Goal: Task Accomplishment & Management: Manage account settings

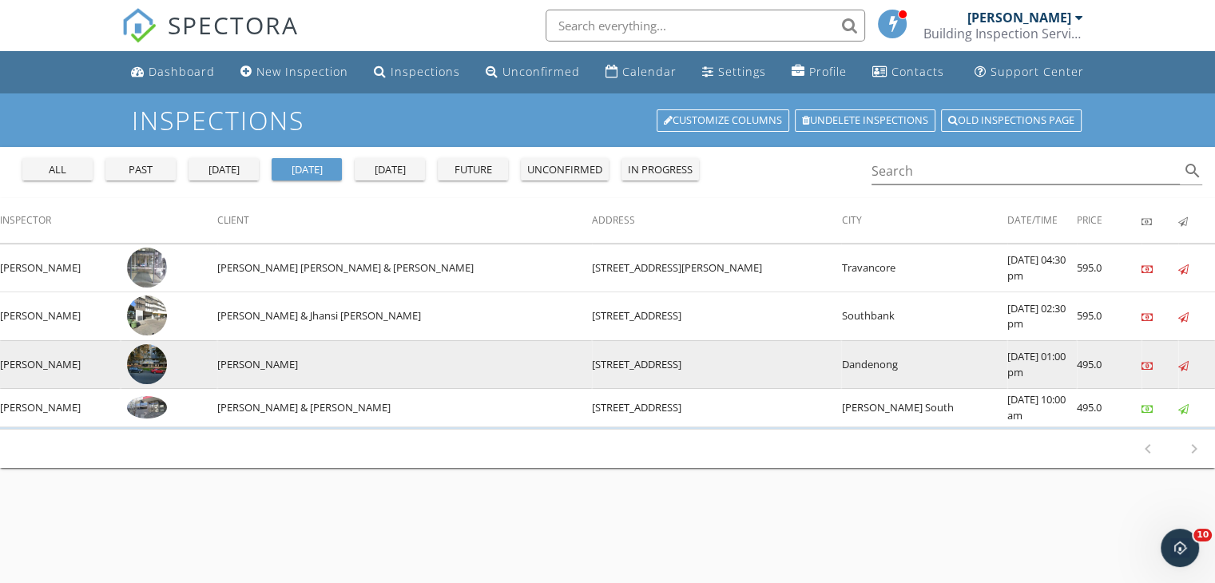
drag, startPoint x: 0, startPoint y: 0, endPoint x: 176, endPoint y: 359, distance: 399.6
click at [167, 359] on img at bounding box center [147, 364] width 40 height 40
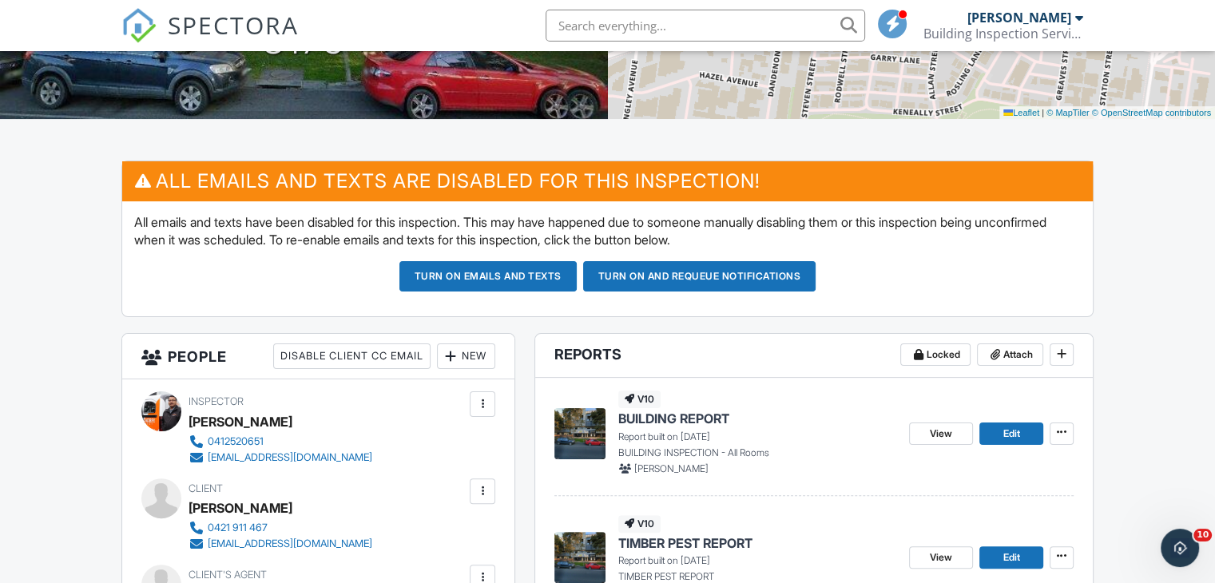
scroll to position [319, 0]
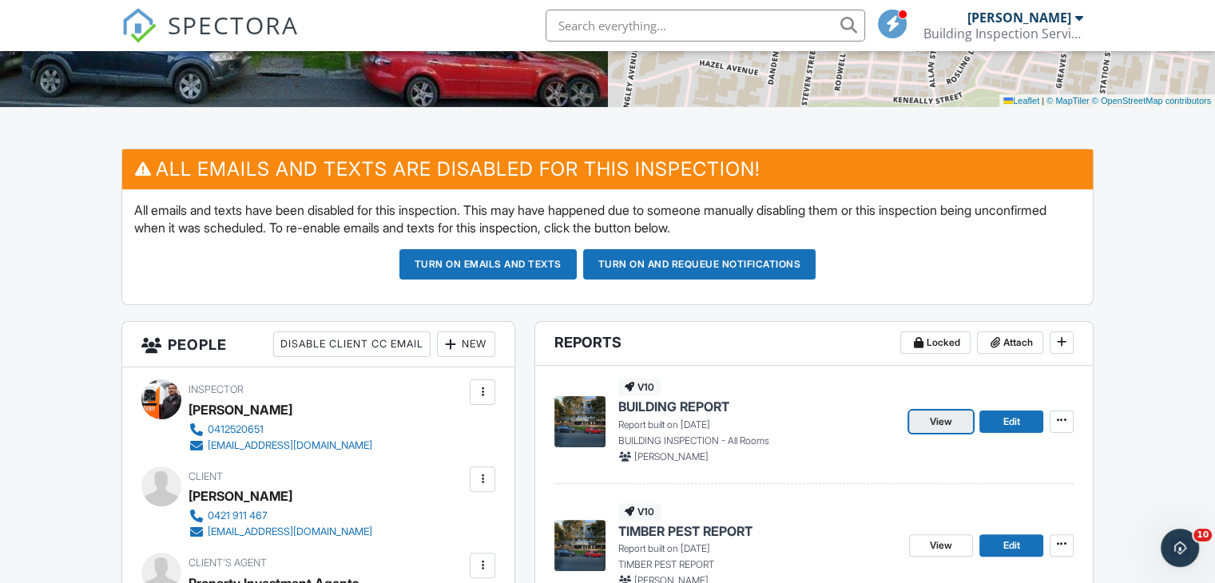
click at [930, 422] on span "View" at bounding box center [941, 422] width 22 height 16
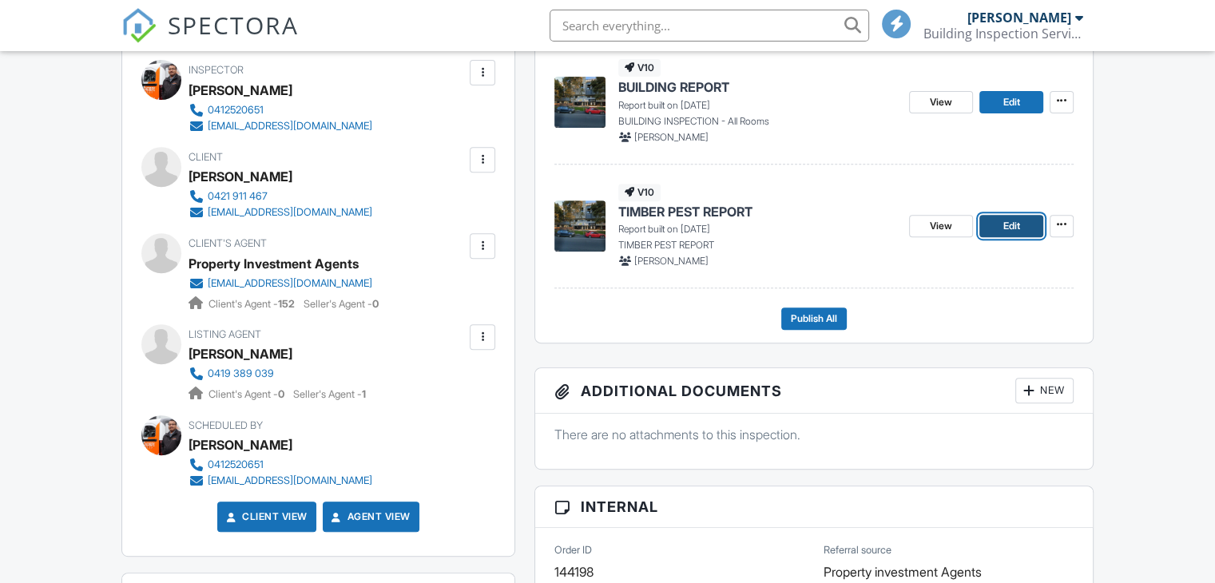
click at [1002, 219] on span "Edit" at bounding box center [1010, 226] width 17 height 16
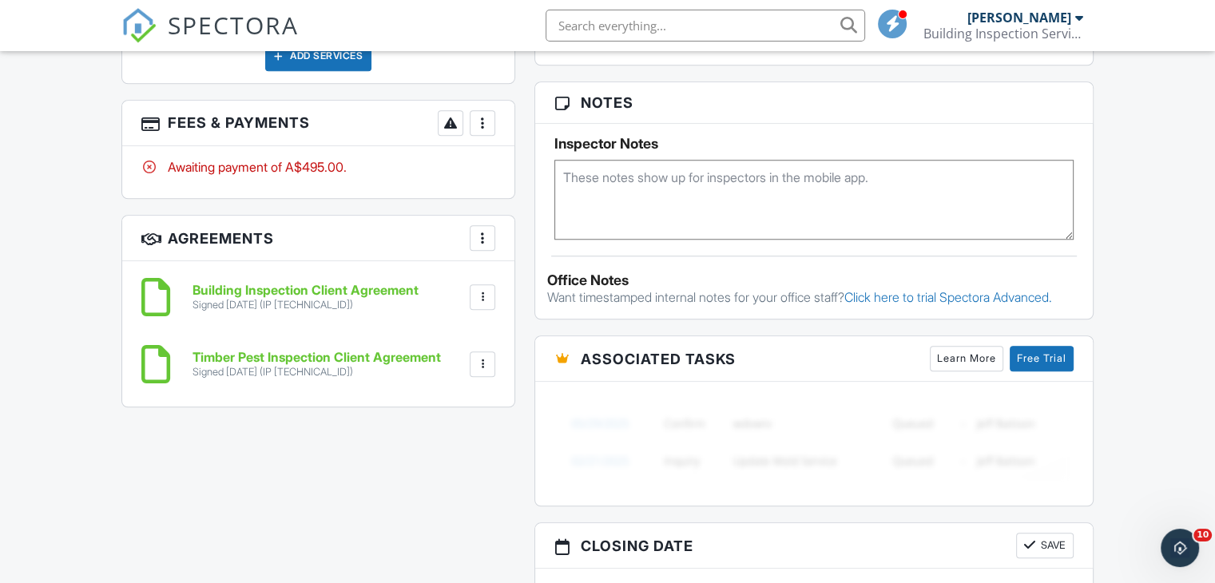
scroll to position [1038, 0]
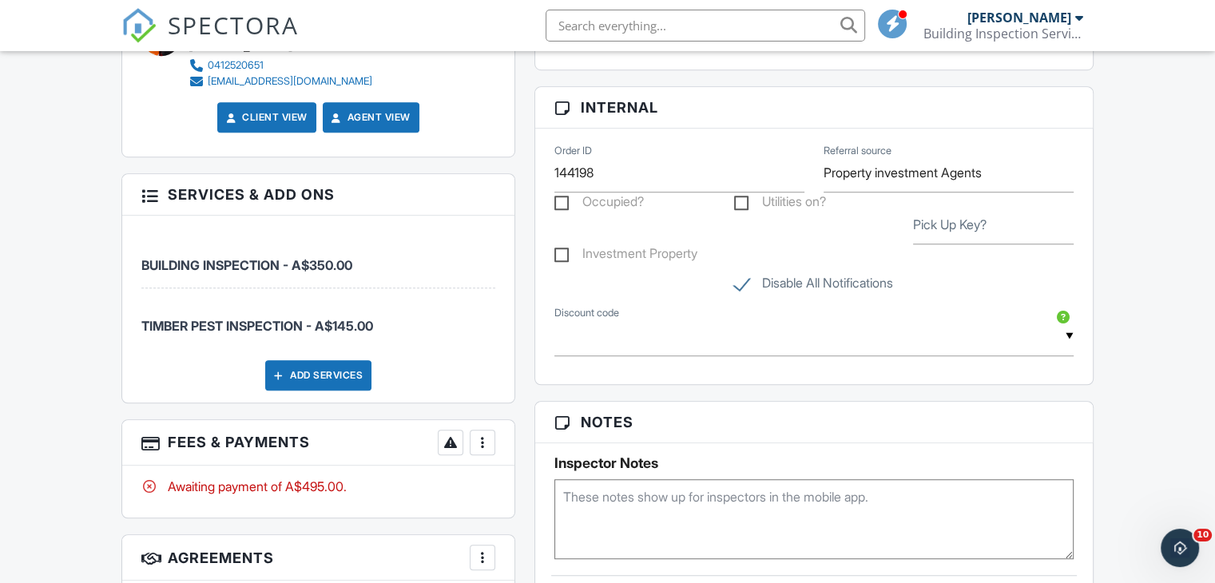
click at [481, 441] on div at bounding box center [482, 442] width 16 height 16
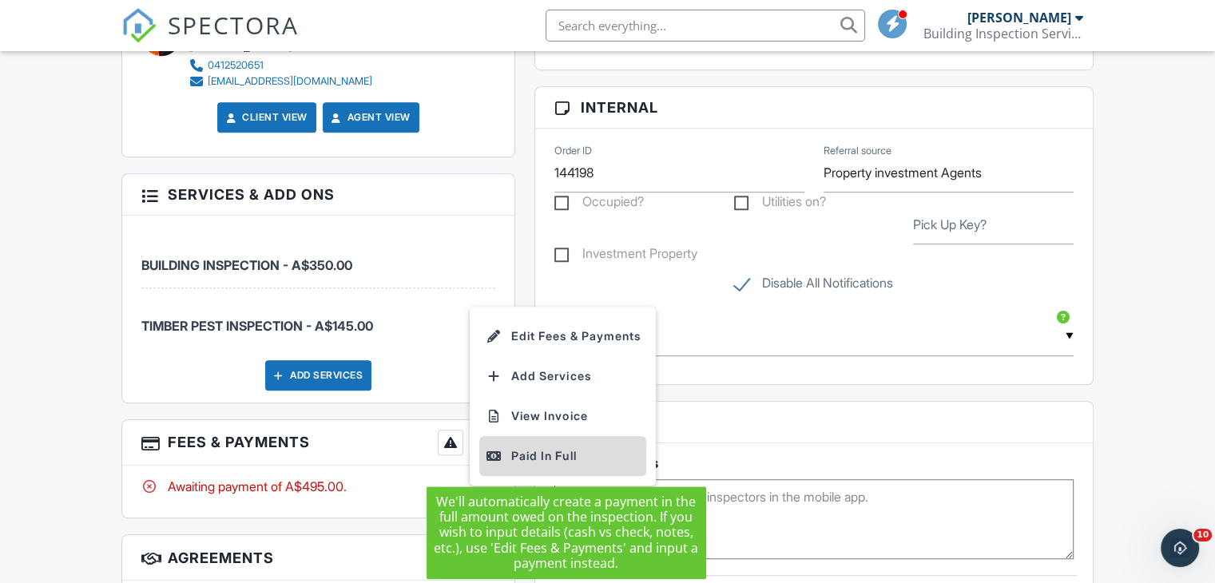
click at [553, 455] on div "Paid In Full" at bounding box center [563, 455] width 154 height 19
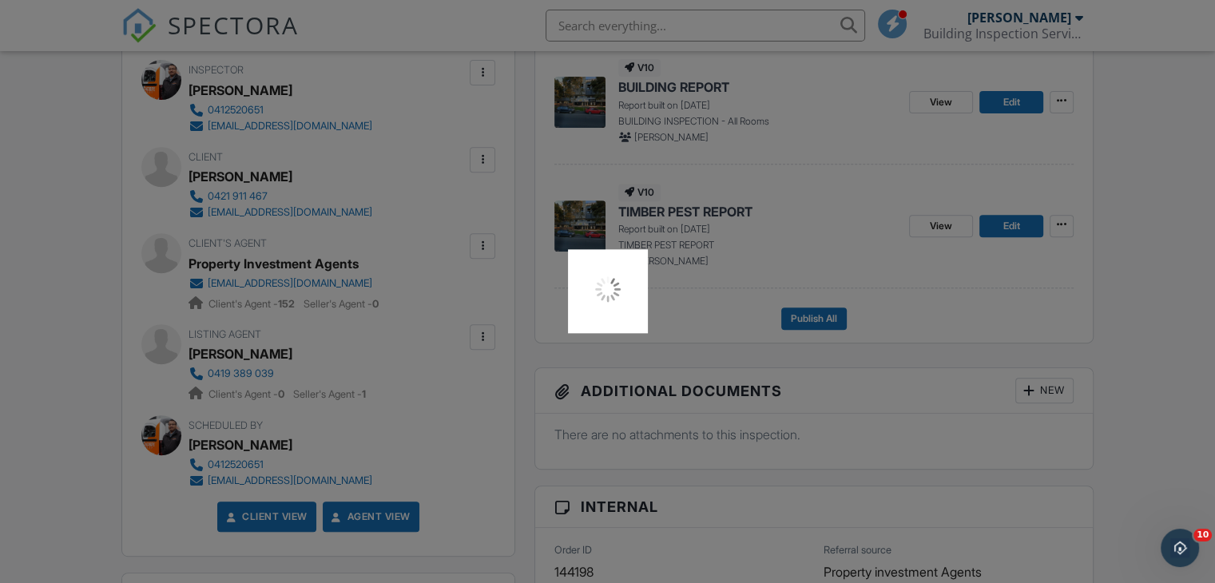
scroll to position [639, 0]
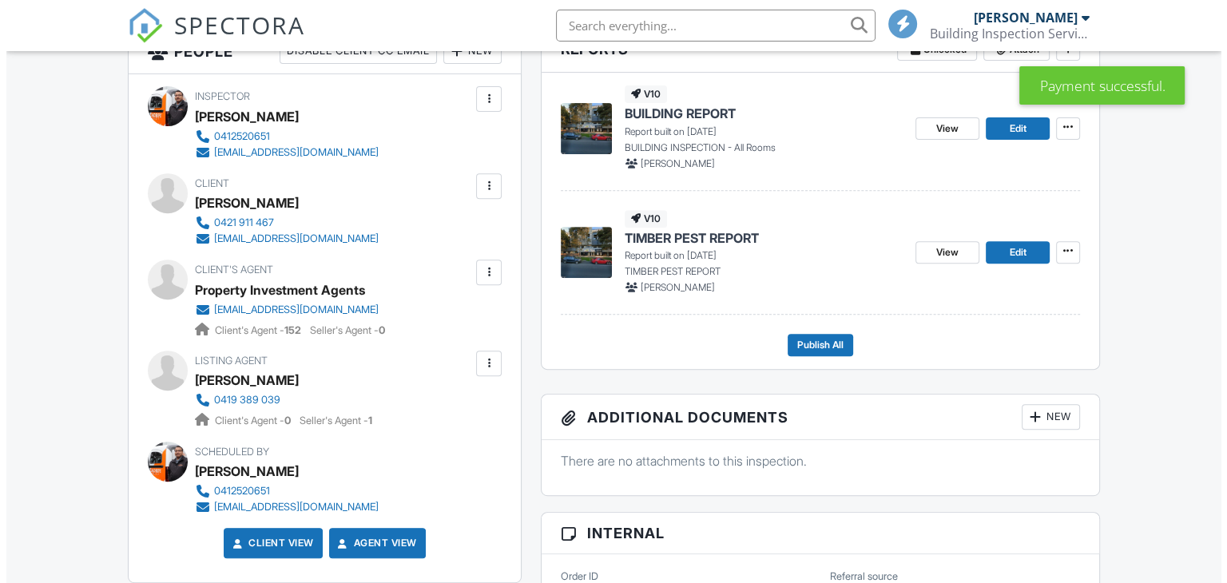
scroll to position [639, 0]
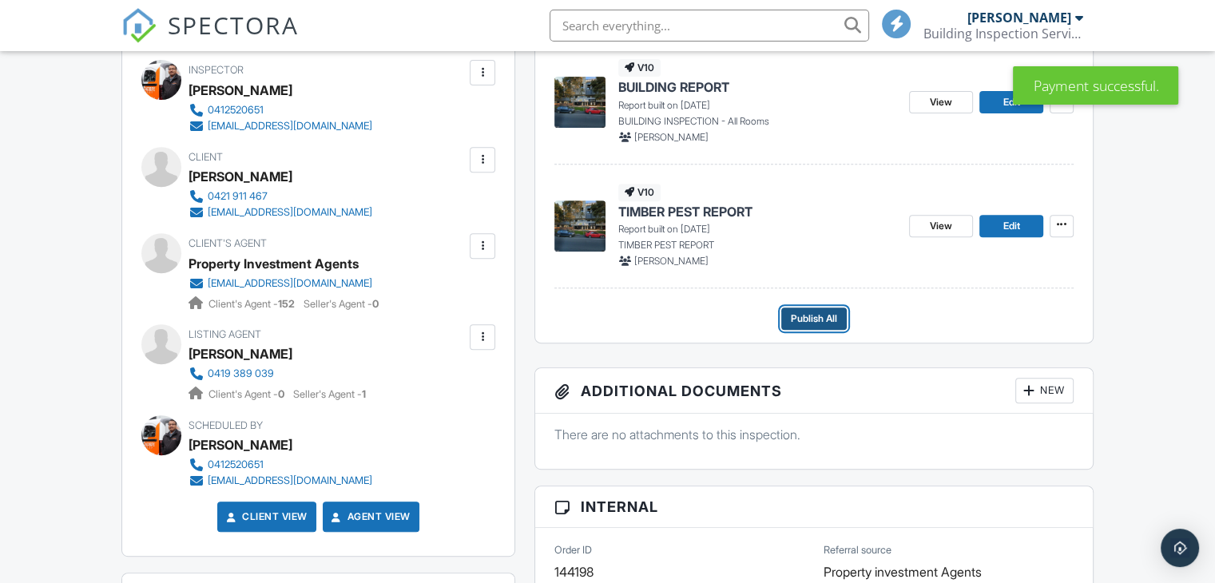
click at [837, 318] on span "Publish All" at bounding box center [814, 319] width 46 height 16
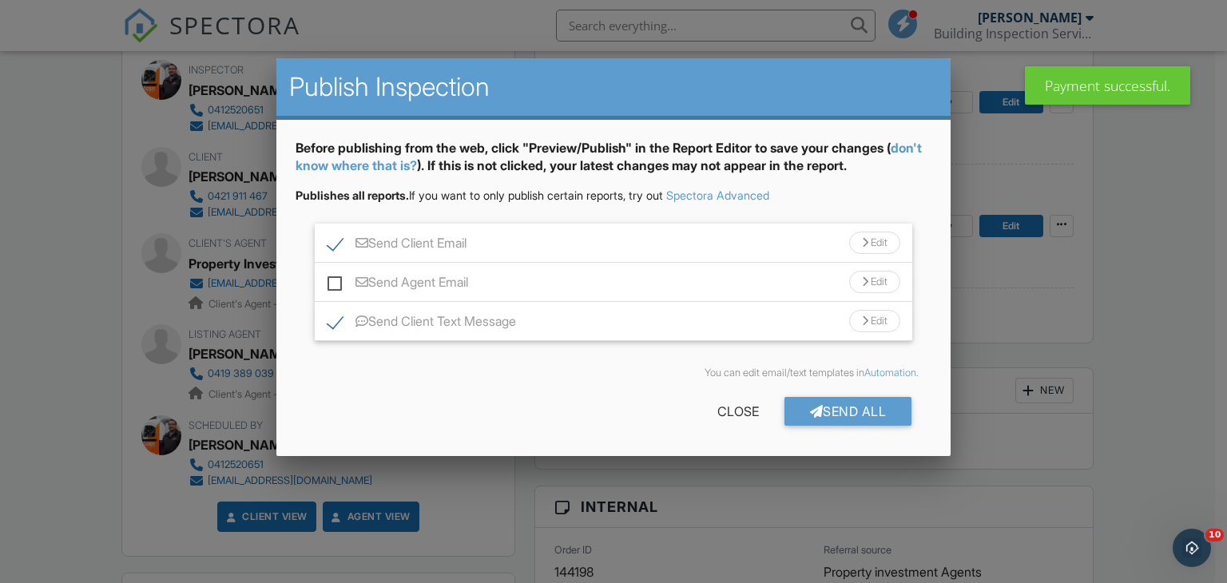
scroll to position [0, 0]
click at [335, 285] on label "Send Agent Email" at bounding box center [397, 285] width 141 height 20
click at [335, 279] on input "Send Agent Email" at bounding box center [332, 274] width 10 height 10
checkbox input "true"
click at [872, 417] on div "Send All" at bounding box center [848, 411] width 128 height 29
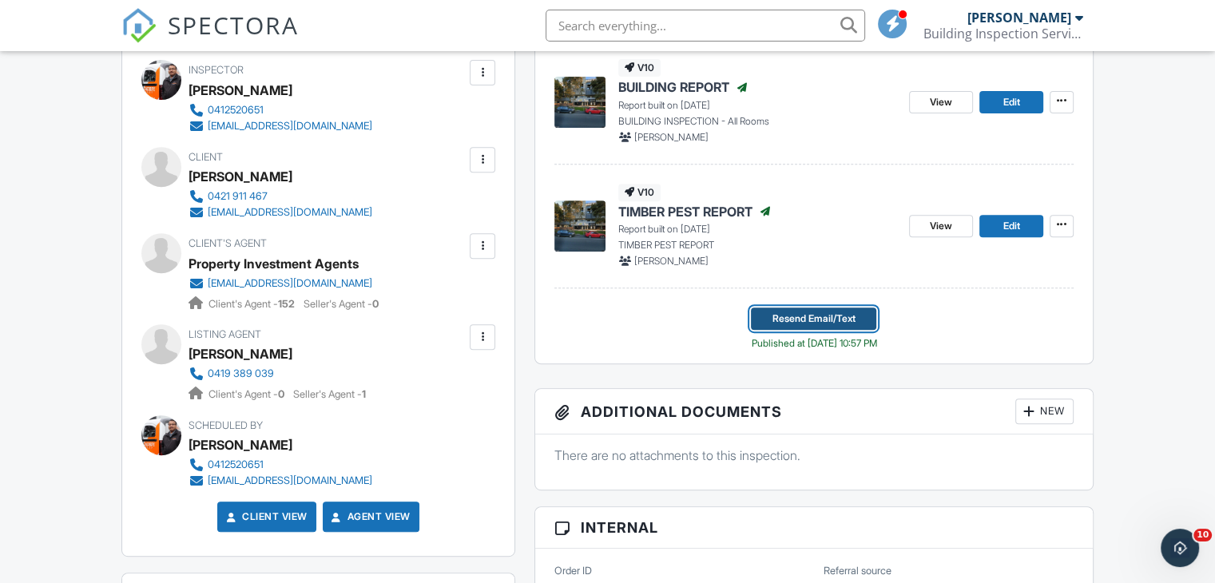
click at [767, 325] on button "Resend Email/Text" at bounding box center [813, 318] width 125 height 22
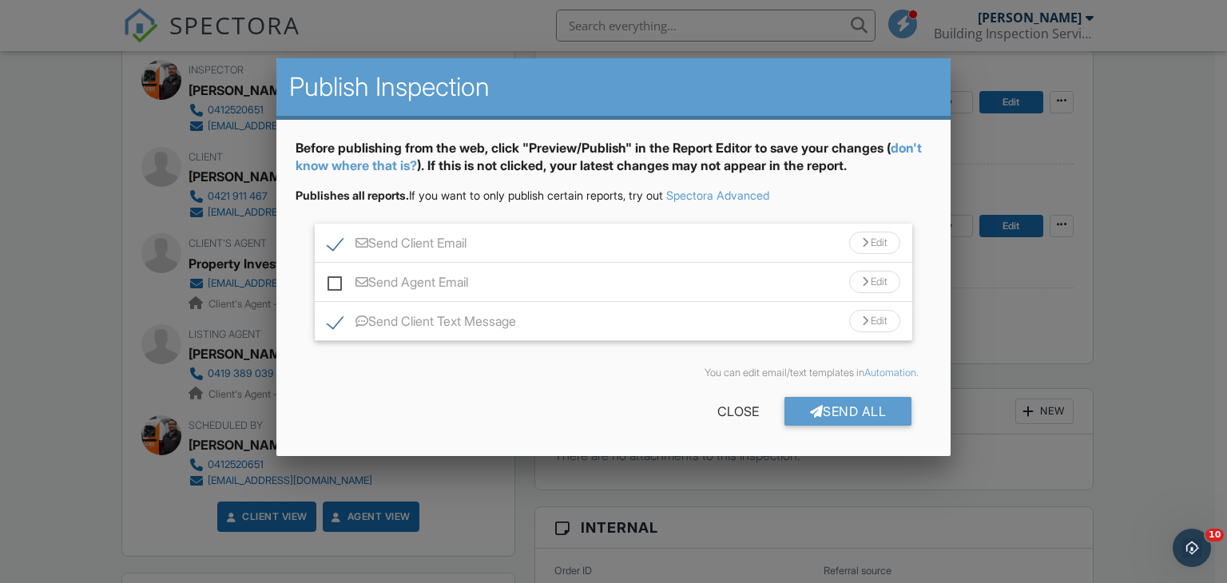
click at [332, 282] on label "Send Agent Email" at bounding box center [397, 285] width 141 height 20
click at [332, 279] on input "Send Agent Email" at bounding box center [332, 274] width 10 height 10
checkbox input "true"
click at [895, 413] on div "Send All" at bounding box center [848, 411] width 128 height 29
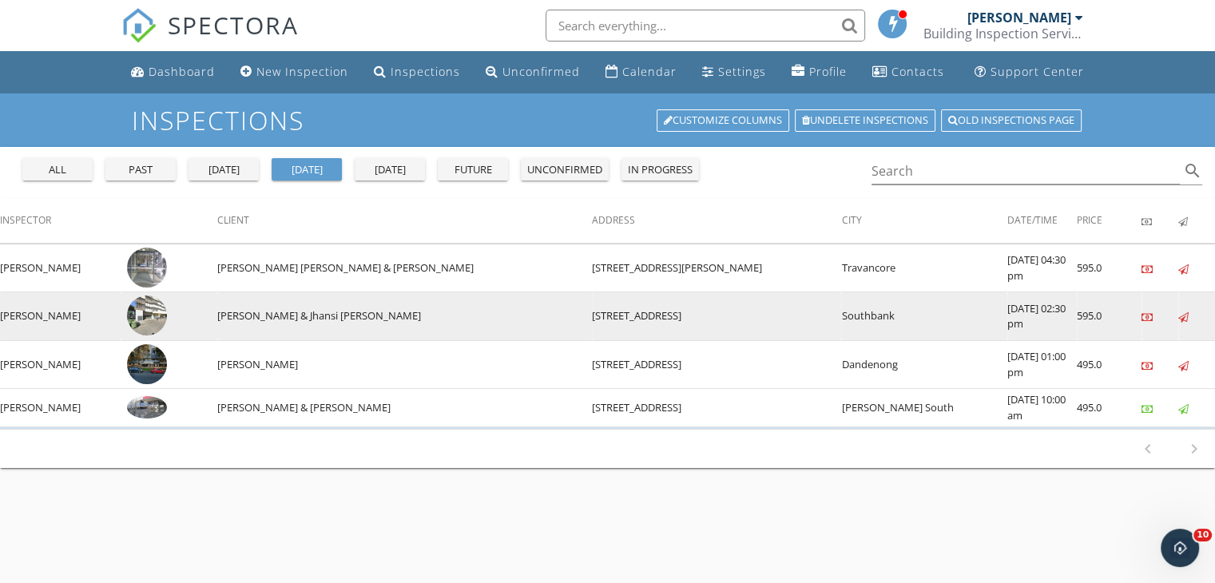
click at [167, 315] on img at bounding box center [147, 315] width 40 height 40
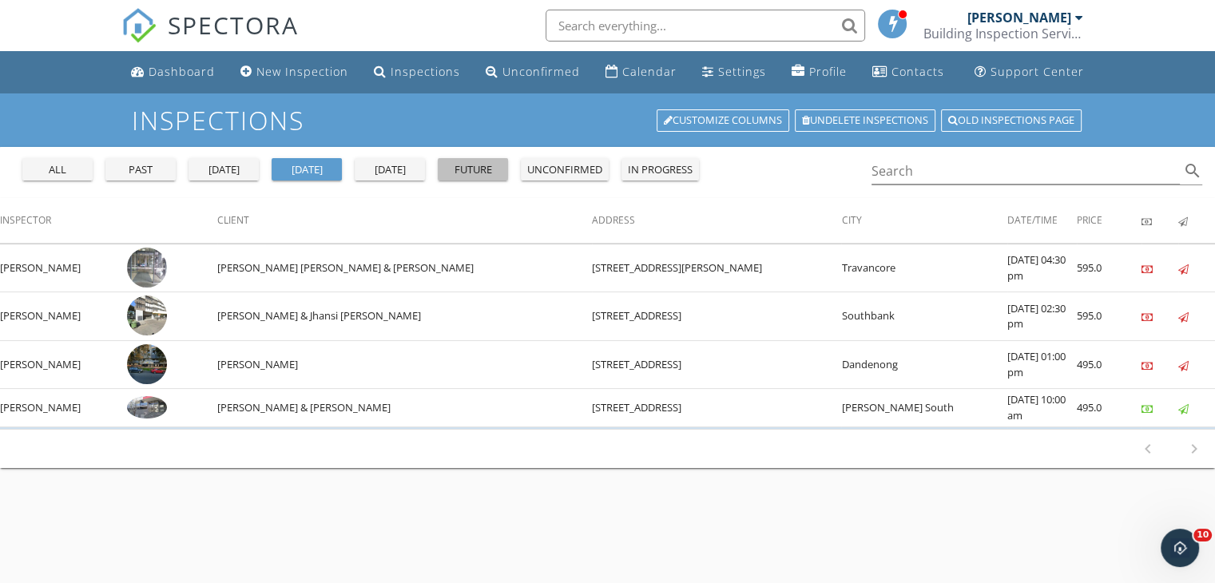
click at [451, 167] on div "future" at bounding box center [472, 170] width 57 height 16
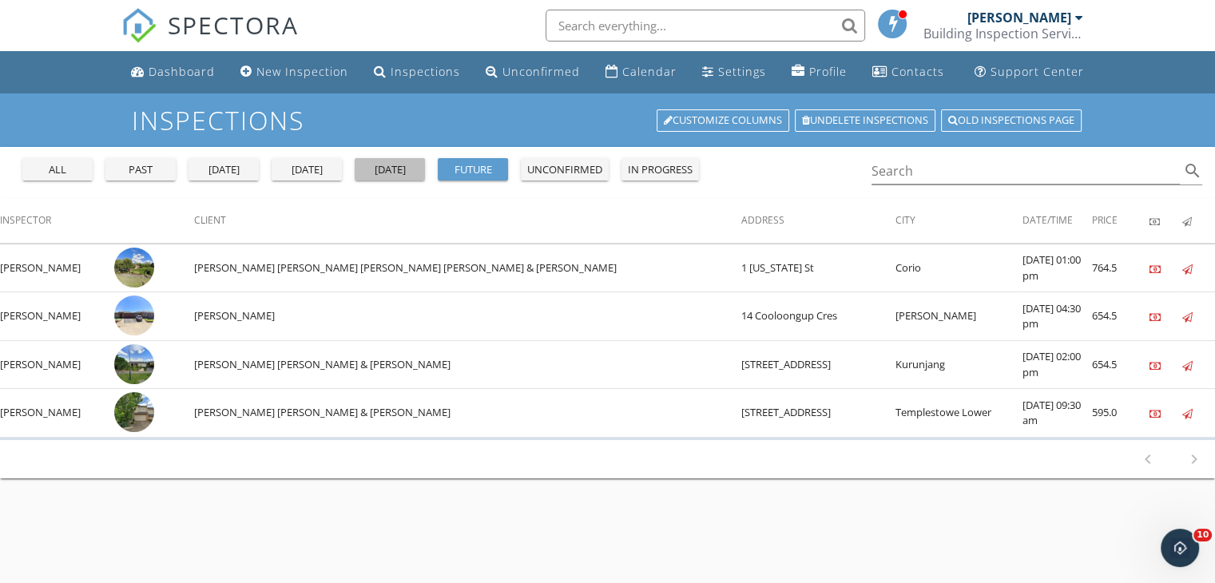
click at [408, 164] on div "[DATE]" at bounding box center [389, 170] width 57 height 16
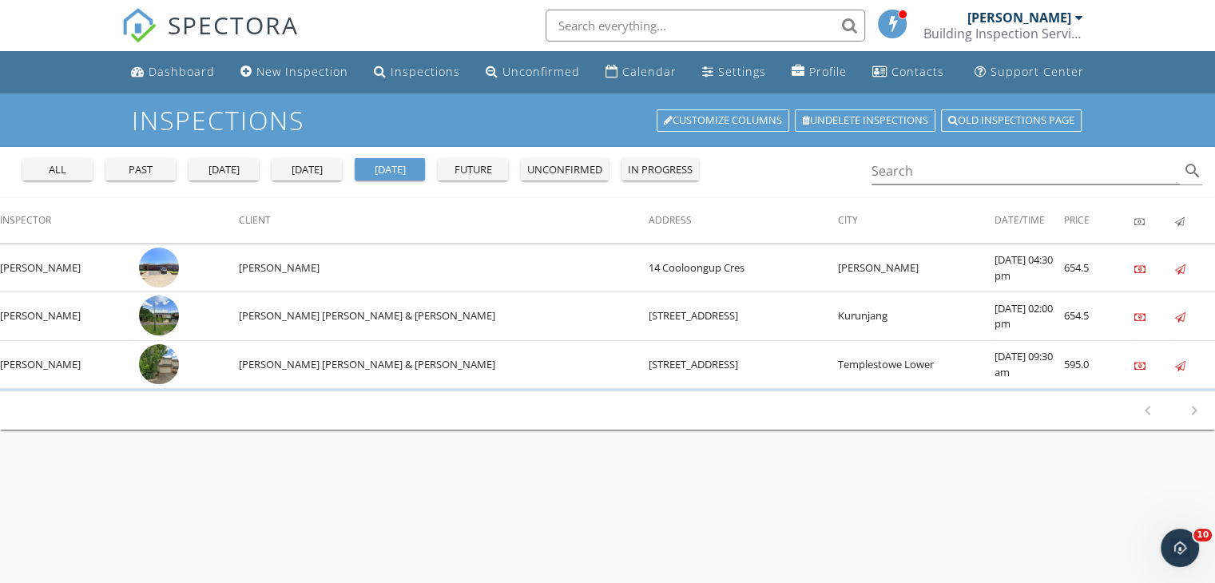
click at [333, 176] on button "[DATE]" at bounding box center [307, 169] width 70 height 22
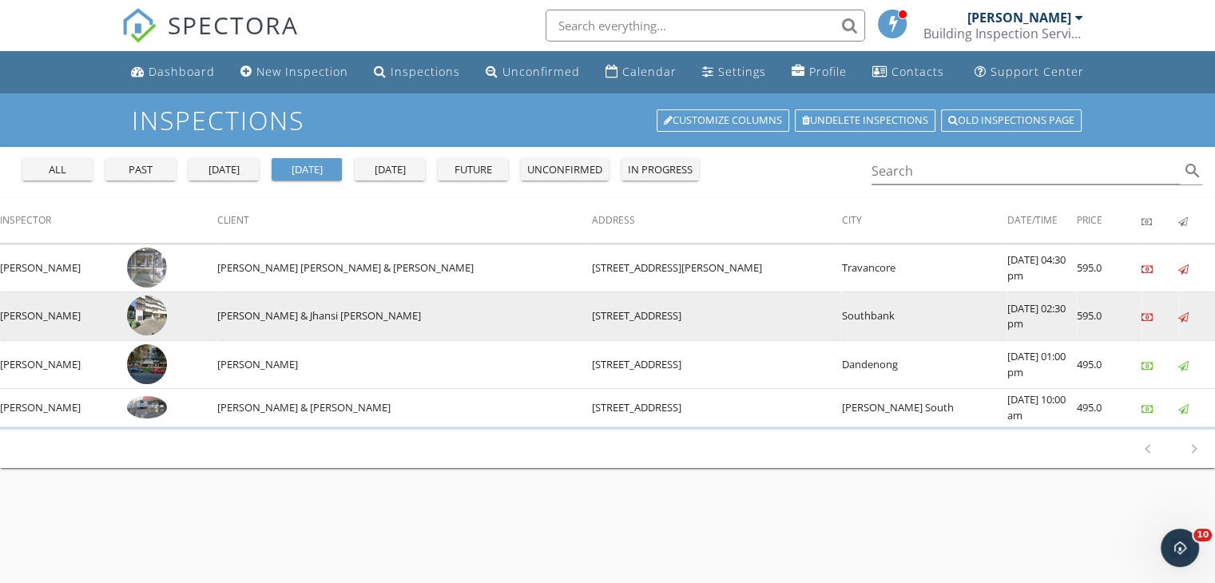
click at [167, 306] on img at bounding box center [147, 315] width 40 height 40
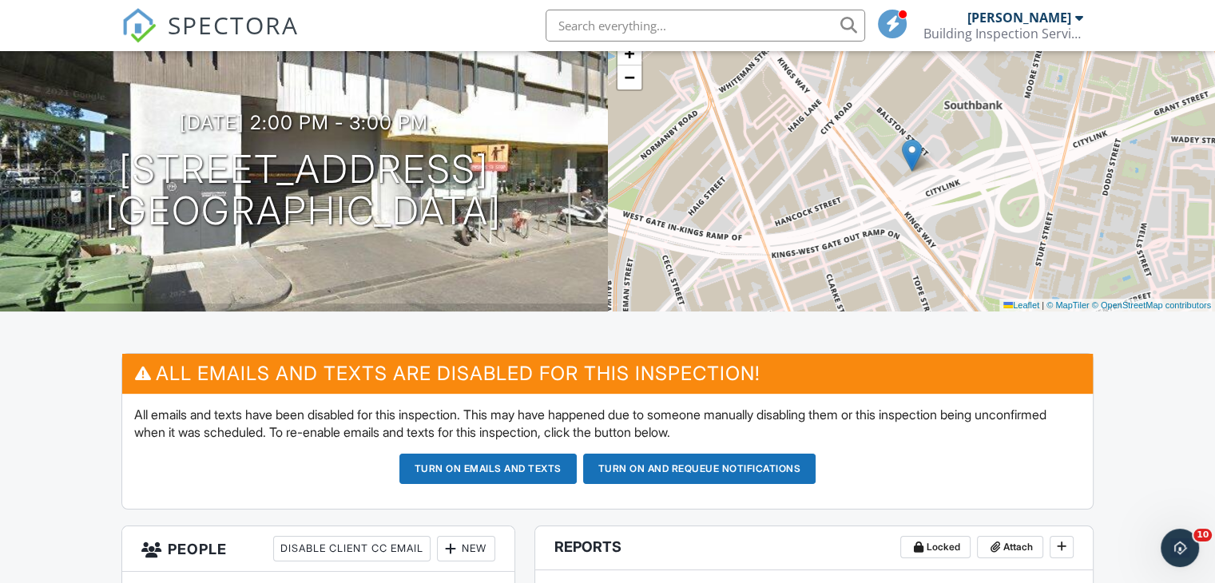
scroll to position [319, 0]
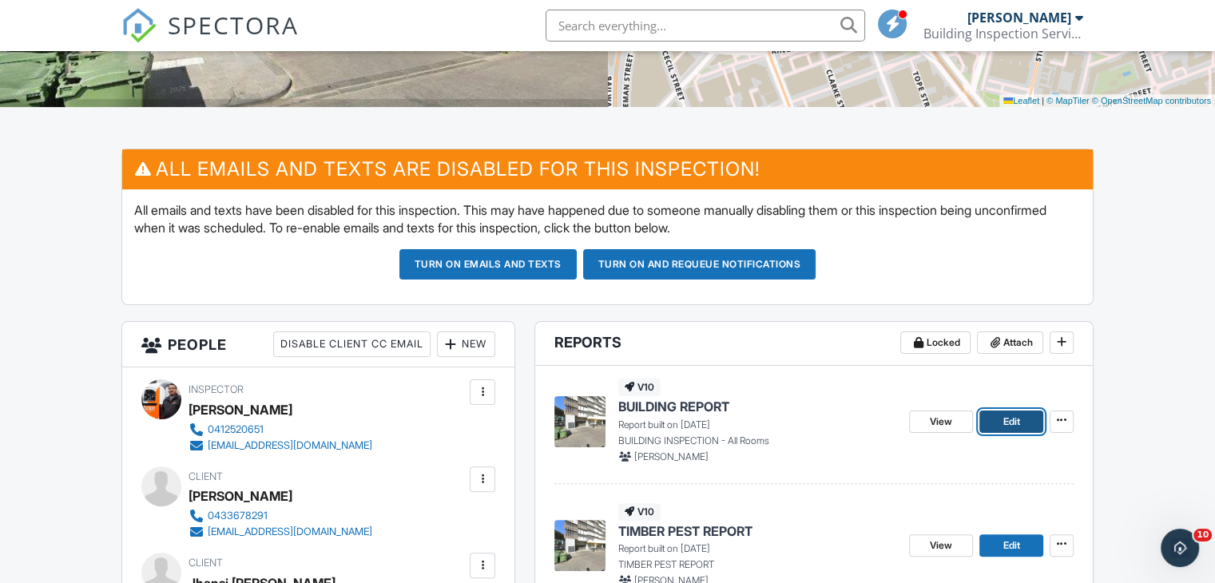
click at [1009, 422] on span "Edit" at bounding box center [1010, 422] width 17 height 16
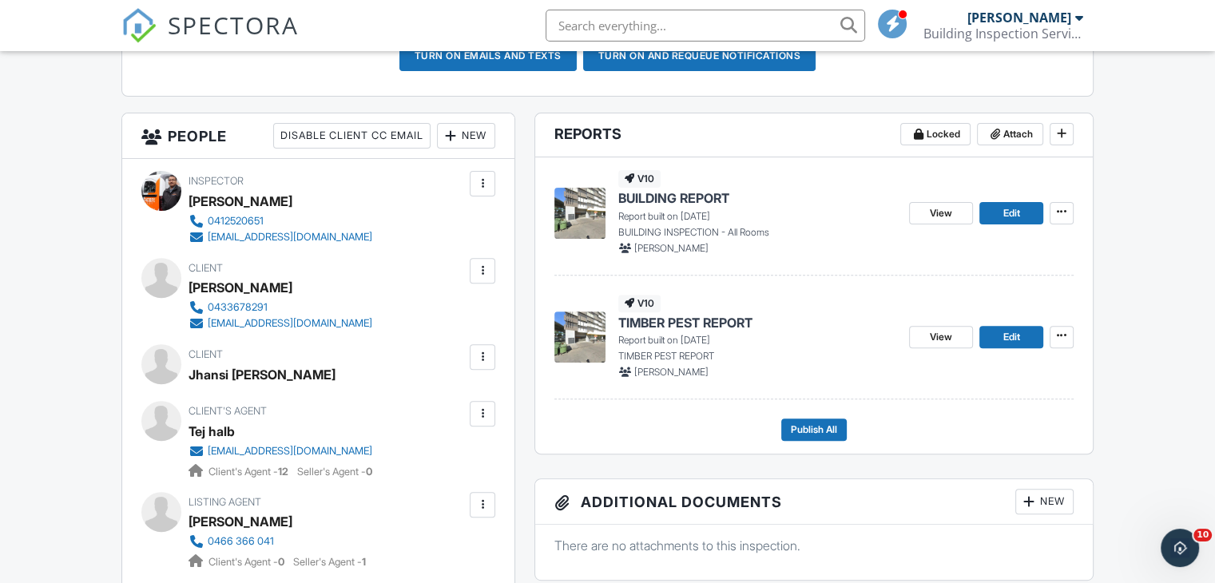
scroll to position [559, 0]
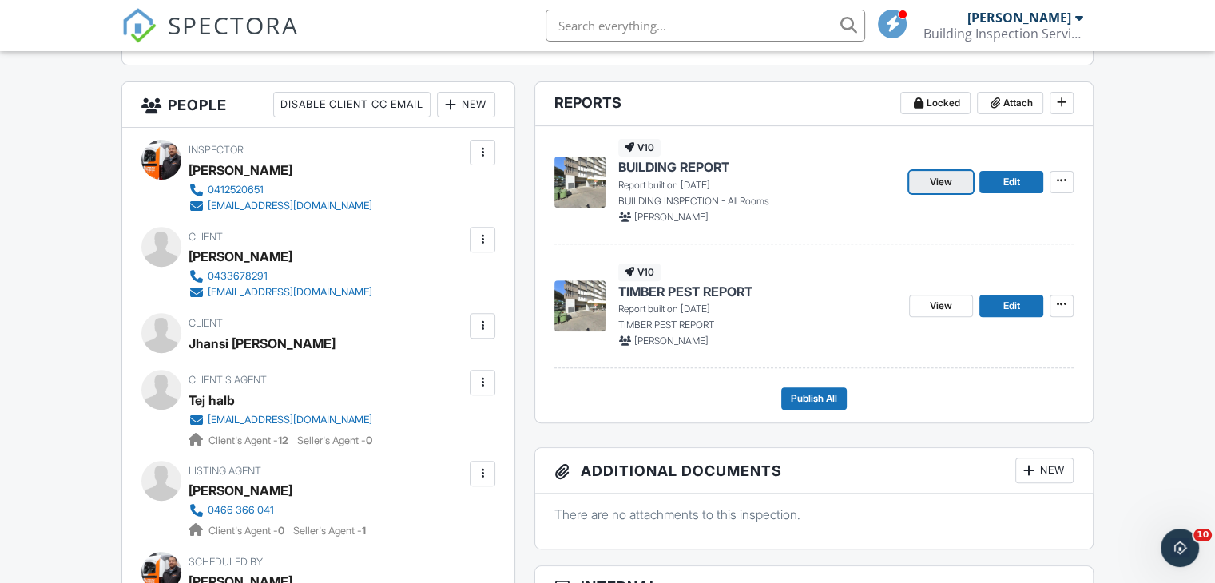
click at [936, 181] on span "View" at bounding box center [941, 182] width 22 height 16
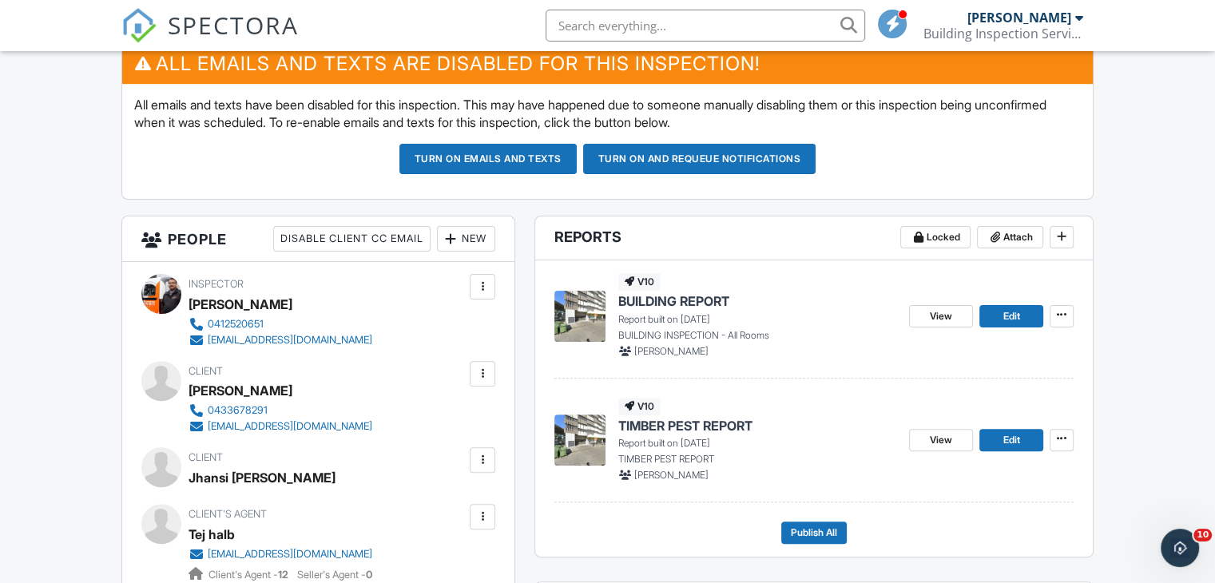
scroll to position [479, 0]
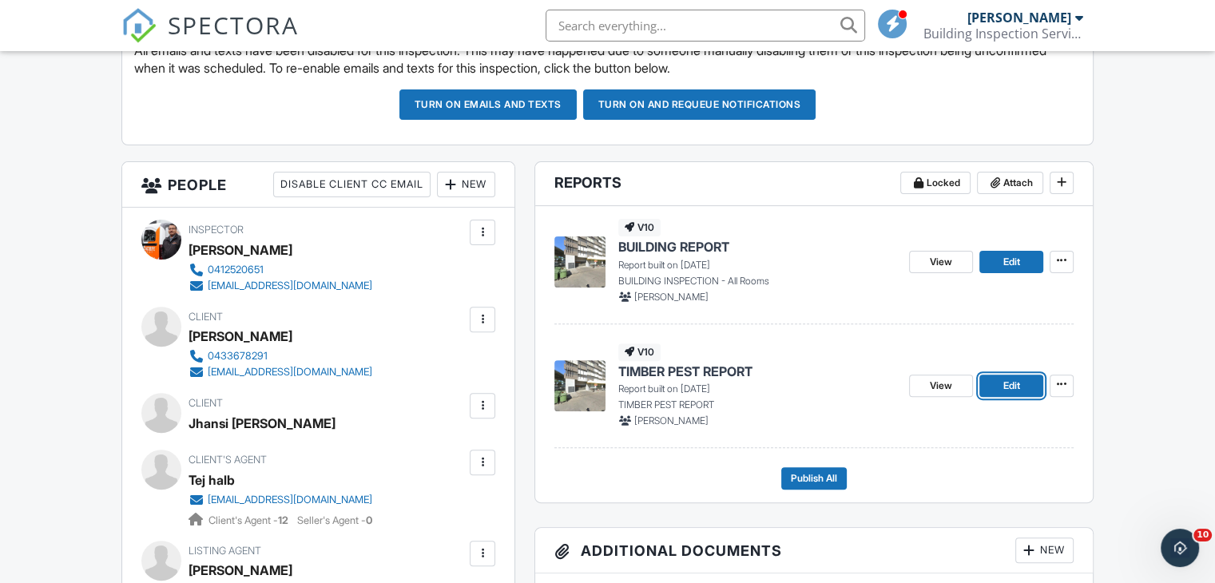
click at [1014, 378] on span "Edit" at bounding box center [1010, 386] width 17 height 16
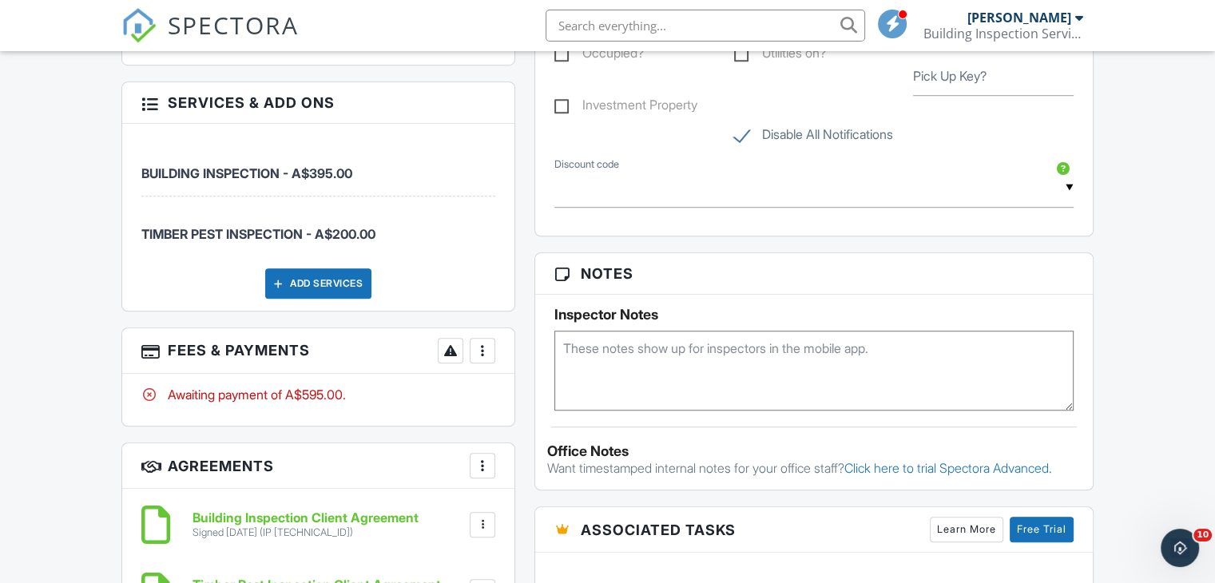
scroll to position [1198, 0]
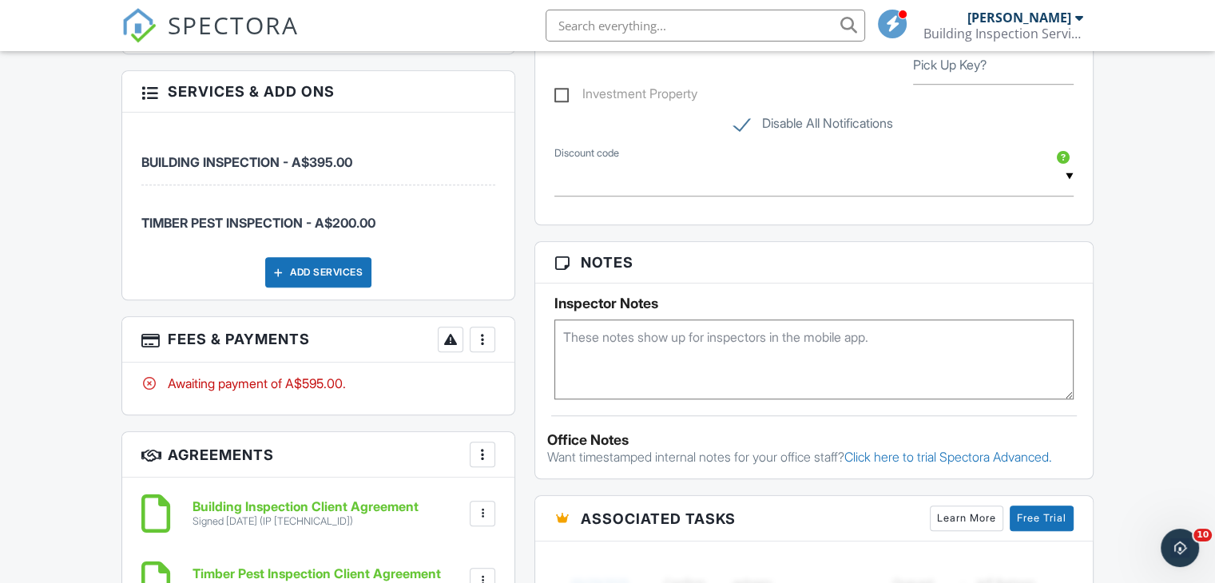
click at [481, 335] on div at bounding box center [482, 339] width 16 height 16
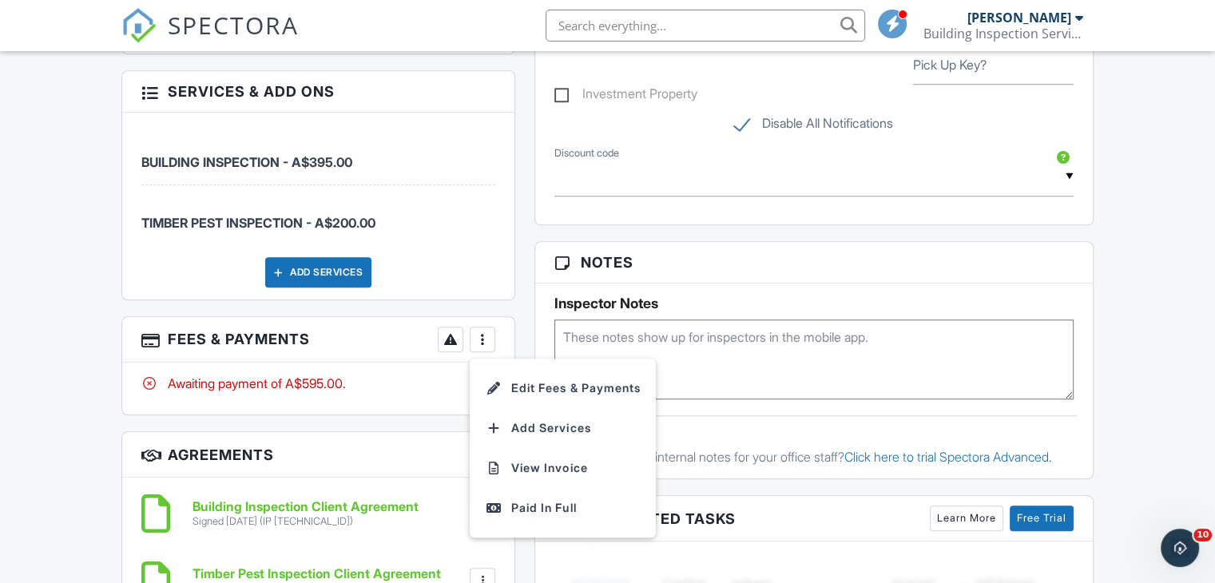
drag, startPoint x: 565, startPoint y: 508, endPoint x: 608, endPoint y: 485, distance: 48.9
click at [565, 508] on div "Paid In Full" at bounding box center [563, 507] width 154 height 19
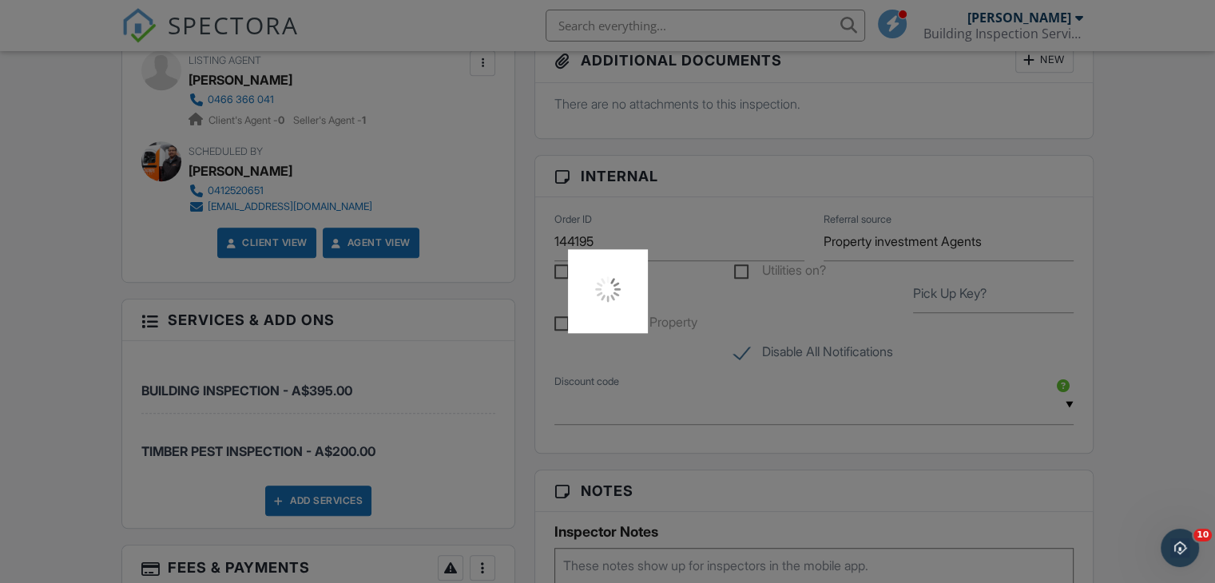
scroll to position [958, 0]
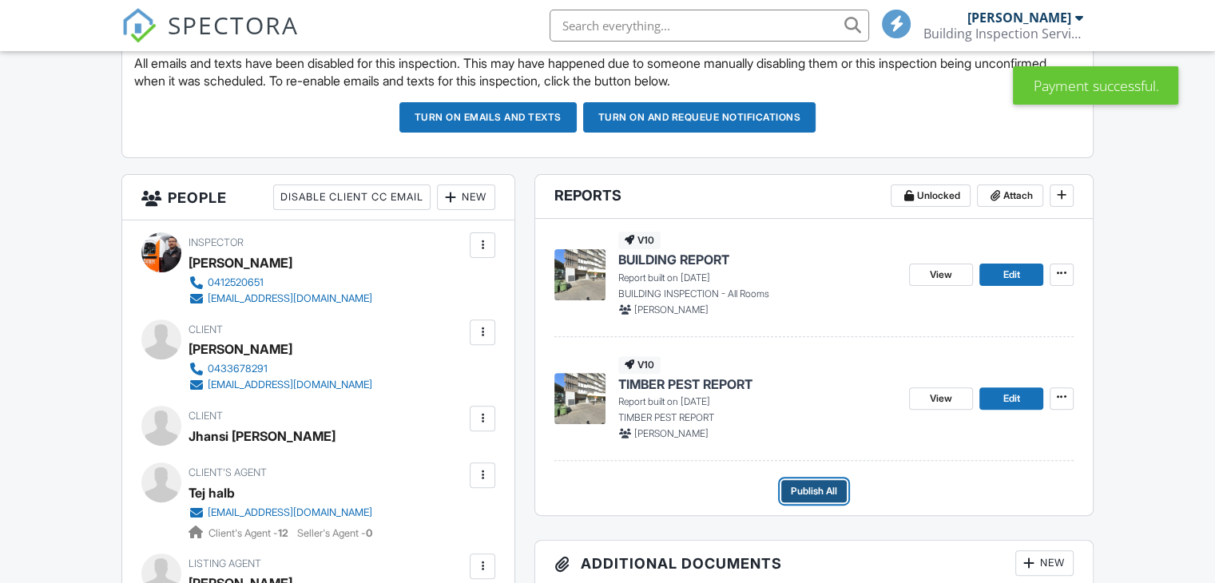
click at [797, 486] on span "Publish All" at bounding box center [814, 491] width 46 height 16
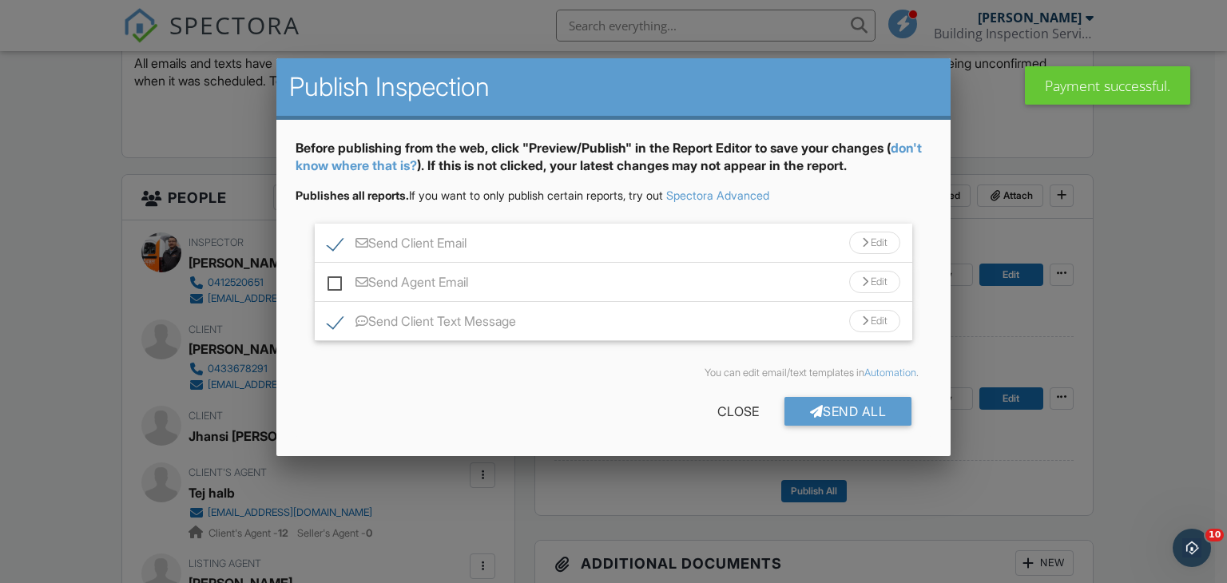
click at [327, 279] on label "Send Agent Email" at bounding box center [397, 285] width 141 height 20
click at [327, 279] on input "Send Agent Email" at bounding box center [332, 274] width 10 height 10
checkbox input "true"
click at [891, 413] on div "Send All" at bounding box center [848, 411] width 128 height 29
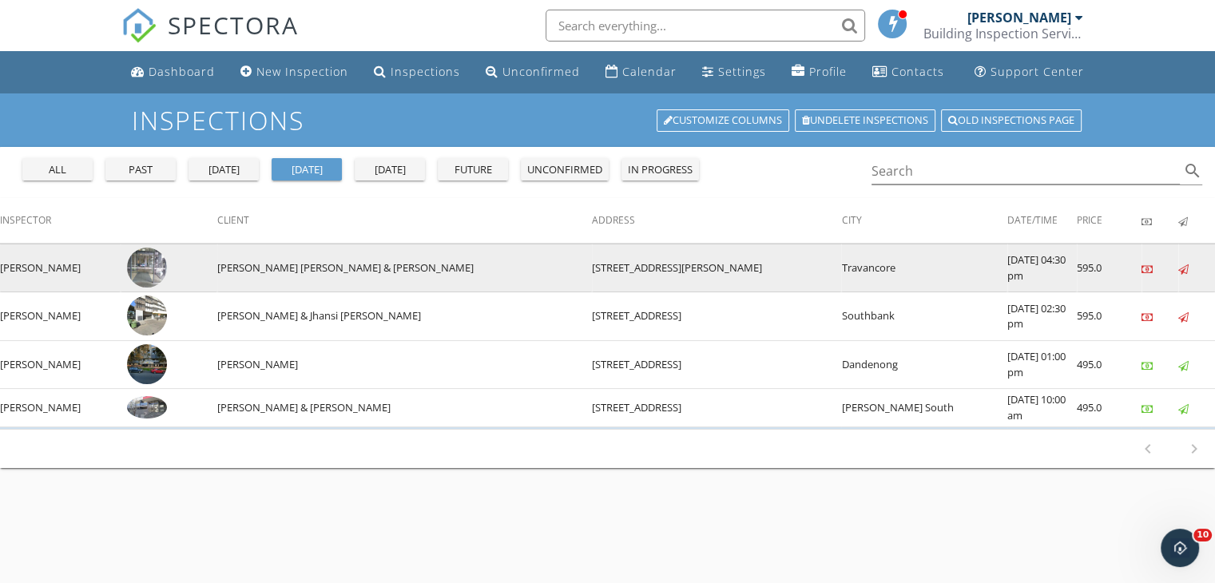
click at [167, 269] on img at bounding box center [147, 268] width 40 height 40
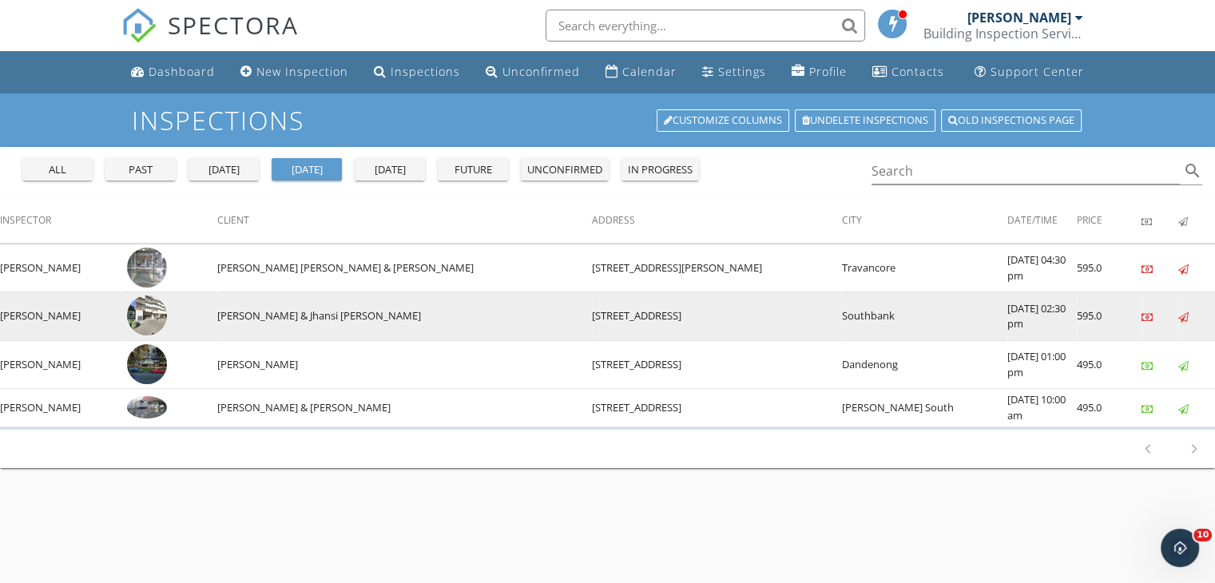
click at [167, 314] on img at bounding box center [147, 315] width 40 height 40
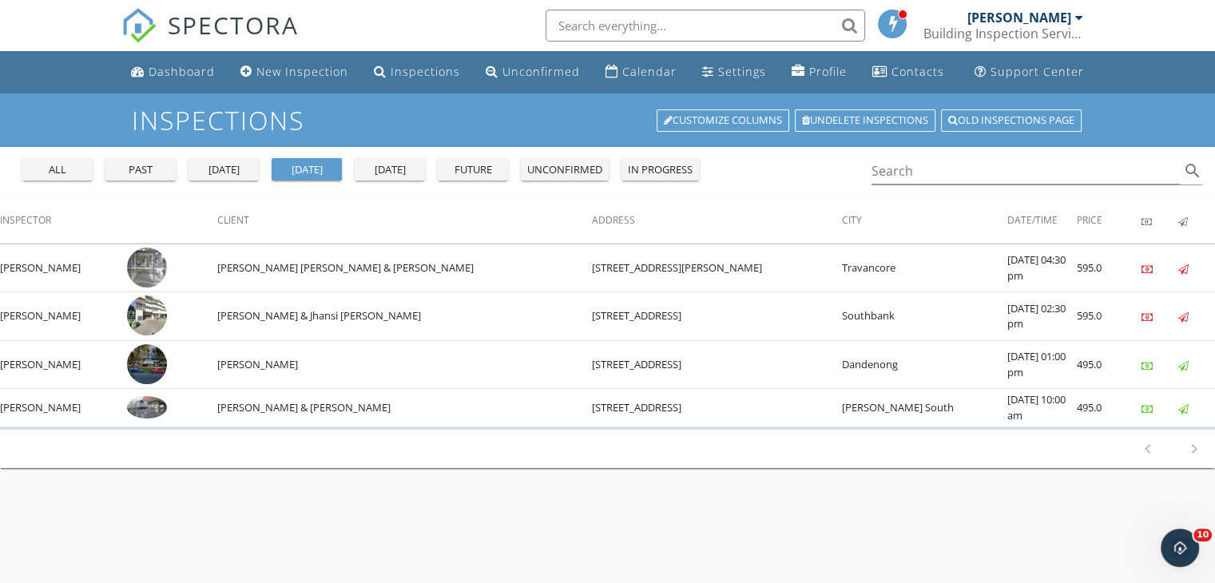
click at [141, 175] on div "past" at bounding box center [140, 170] width 57 height 16
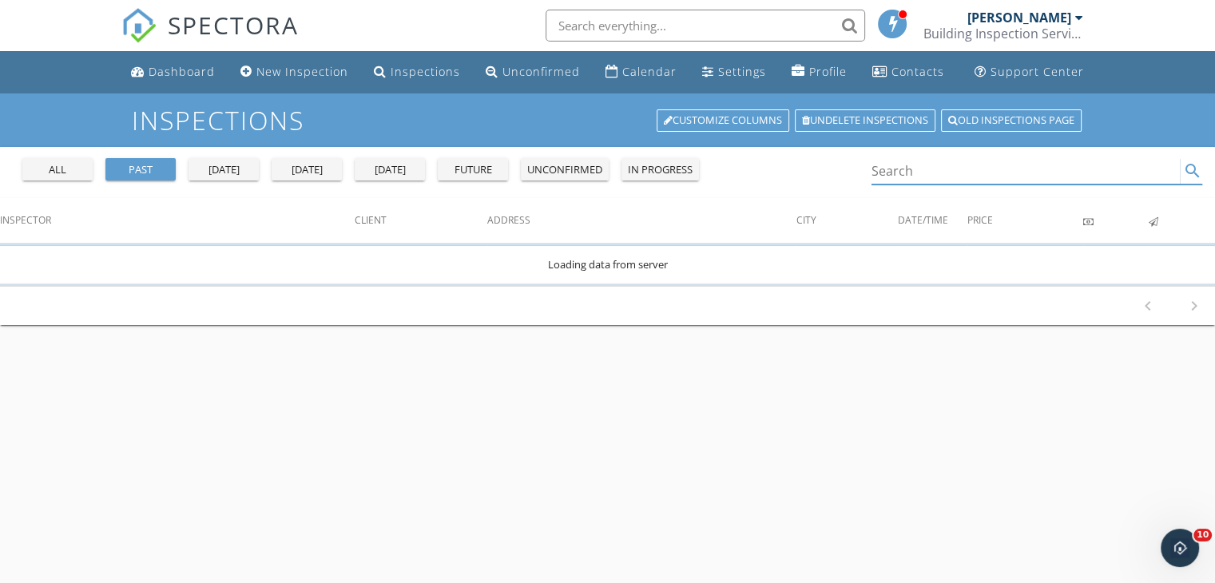
click at [919, 173] on input "Search" at bounding box center [1025, 171] width 309 height 26
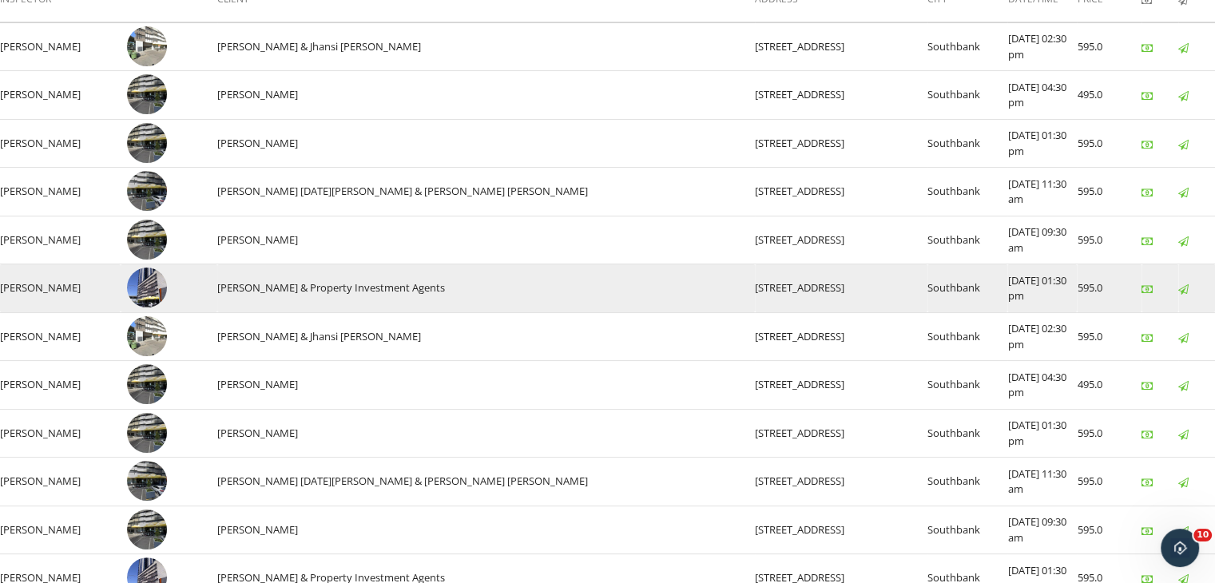
scroll to position [319, 0]
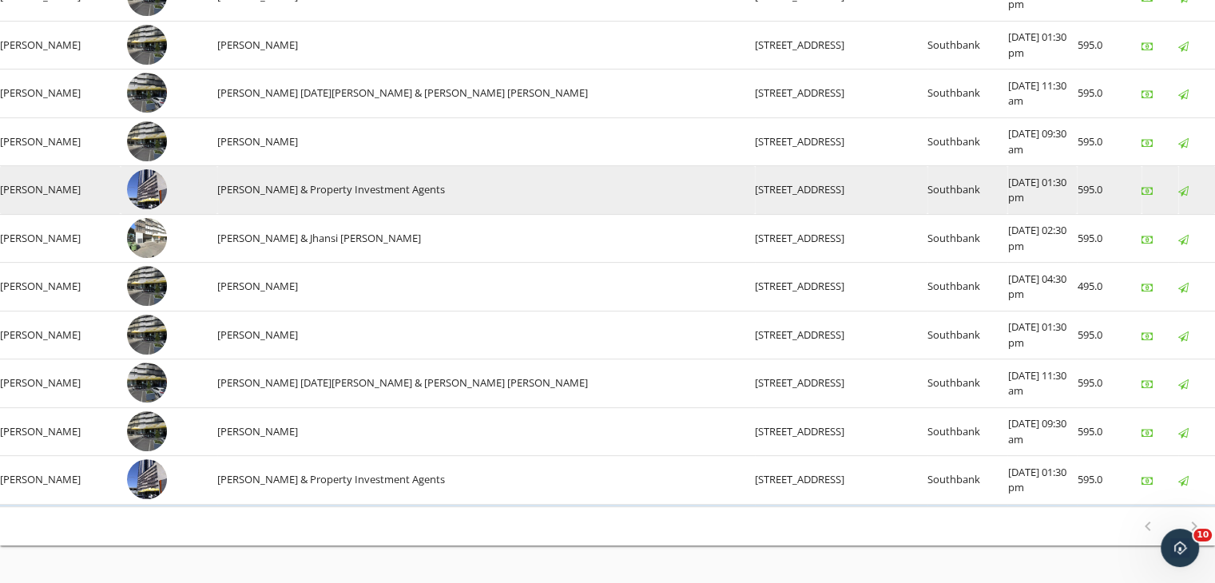
click at [167, 180] on img at bounding box center [147, 189] width 40 height 40
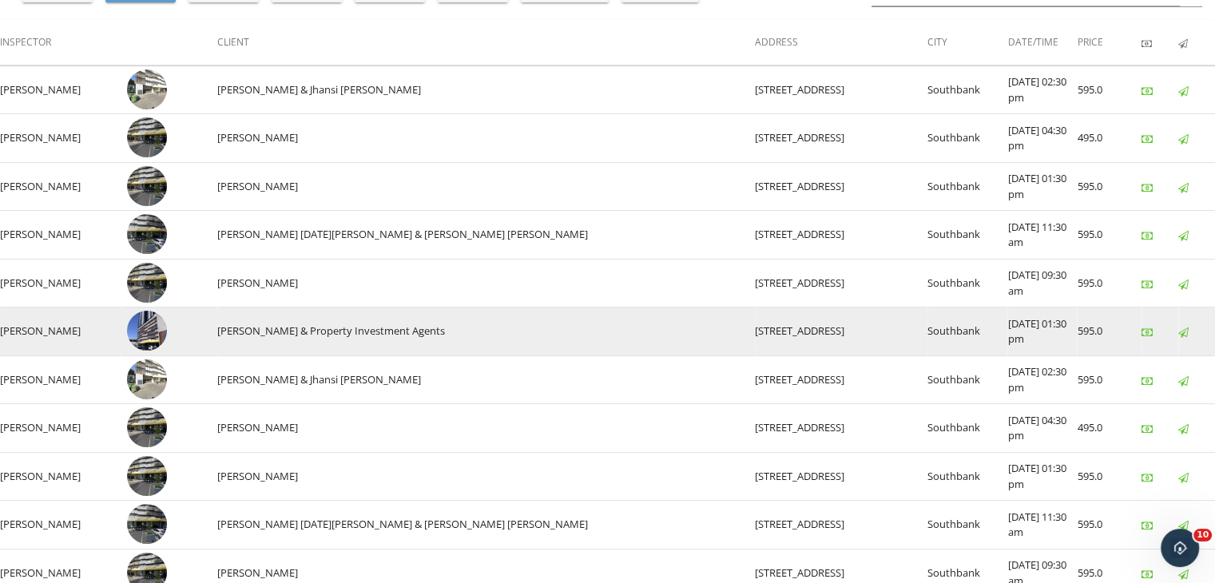
scroll to position [0, 0]
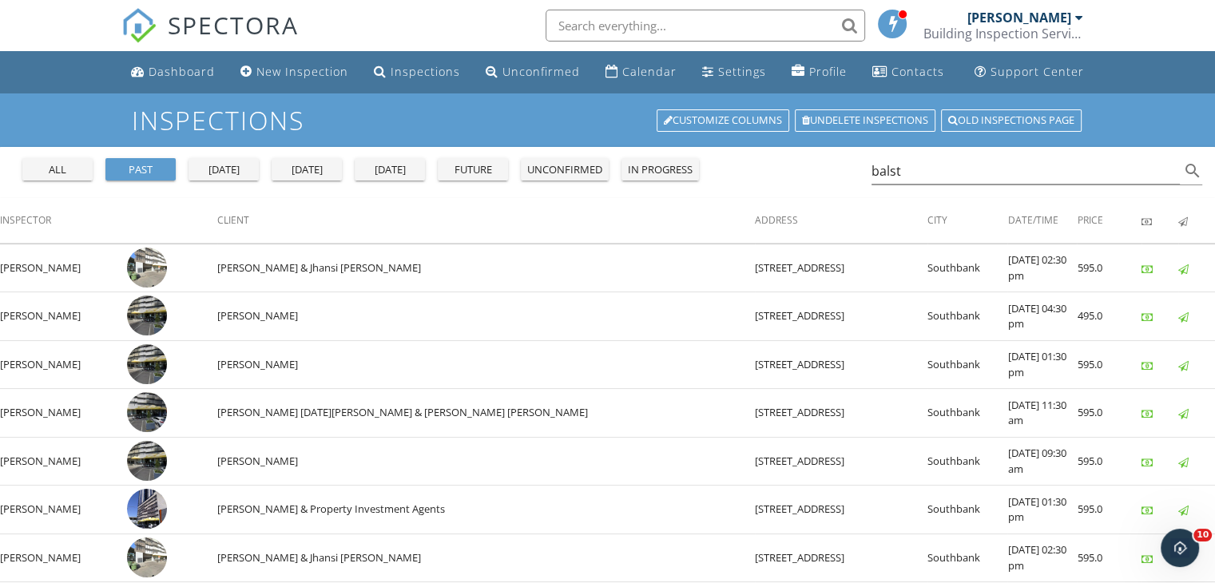
click at [227, 175] on div "[DATE]" at bounding box center [223, 170] width 57 height 16
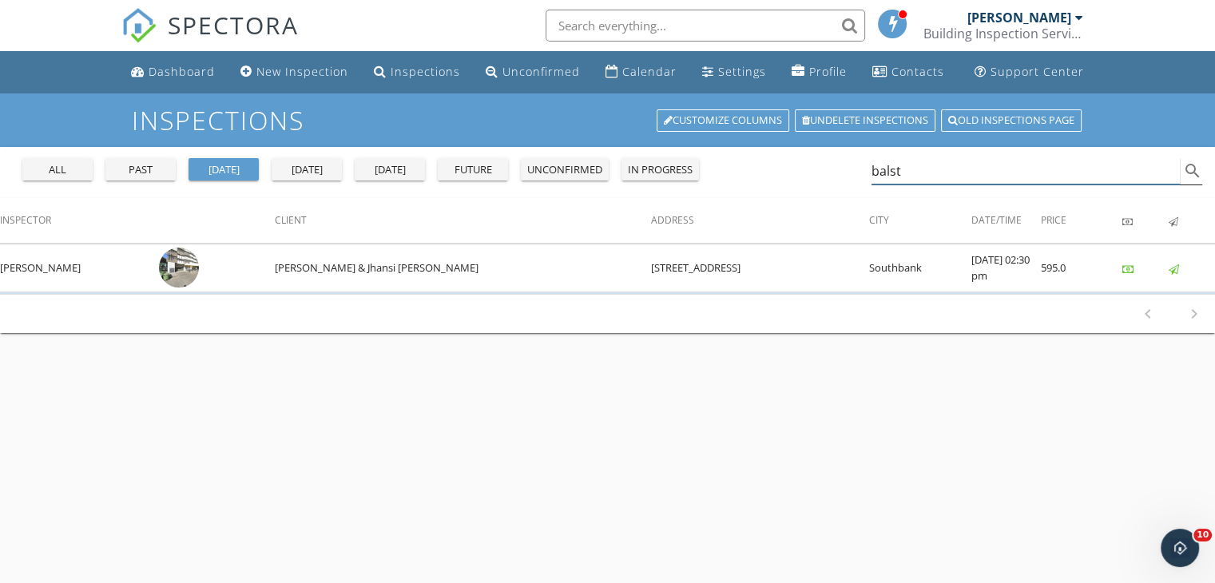
click at [914, 176] on input "balst" at bounding box center [1025, 171] width 309 height 26
type input "b"
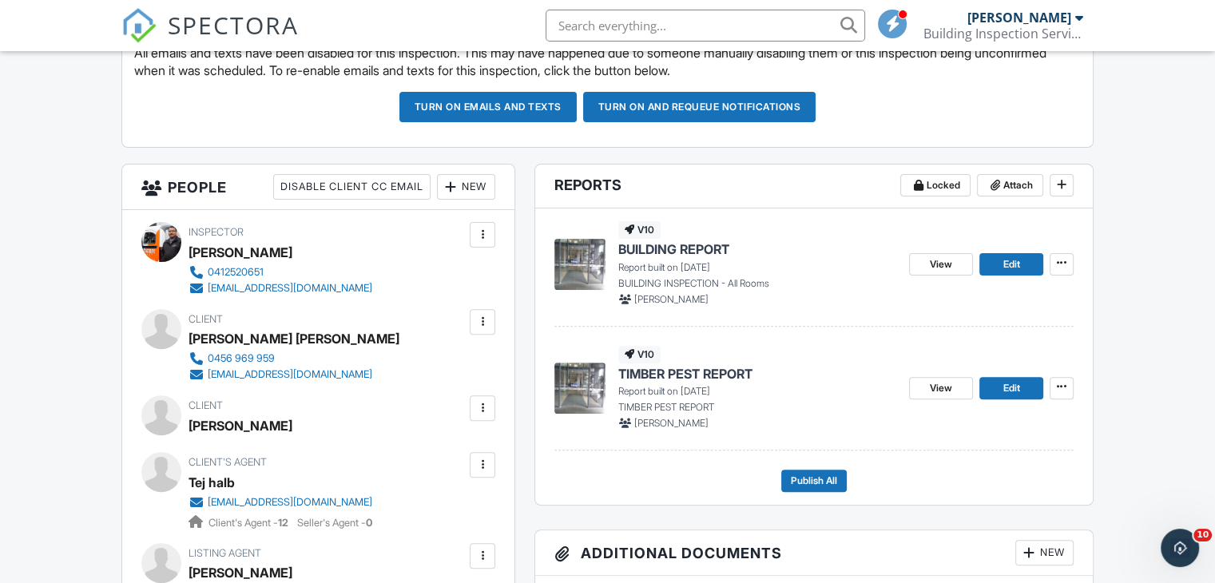
scroll to position [479, 0]
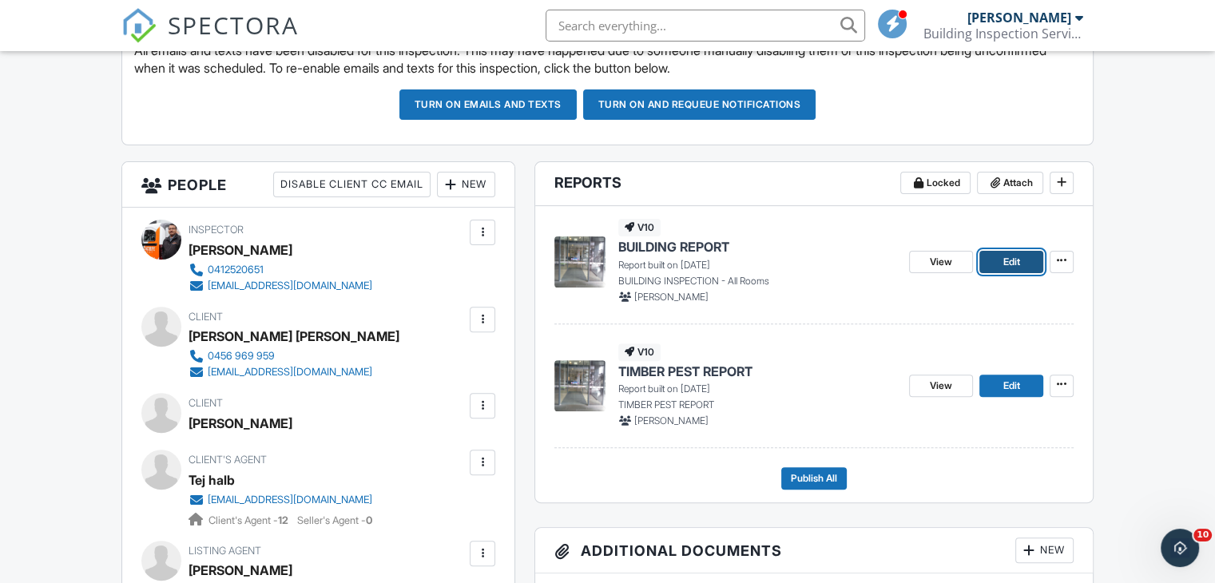
click at [1008, 260] on span "Edit" at bounding box center [1010, 262] width 17 height 16
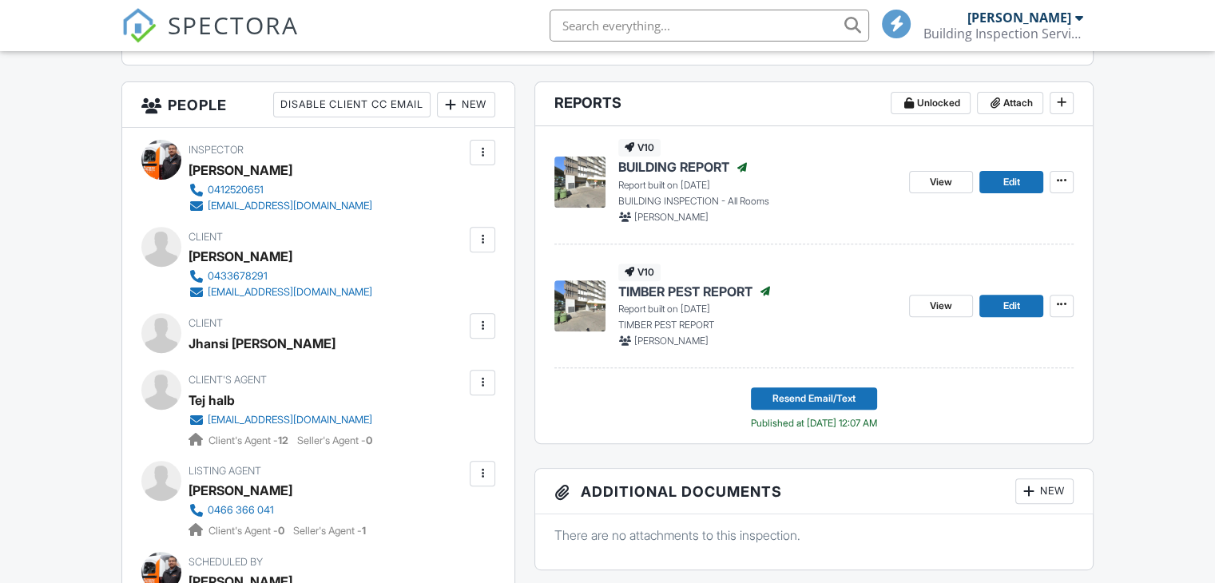
scroll to position [559, 0]
click at [1009, 176] on span "Edit" at bounding box center [1010, 182] width 17 height 16
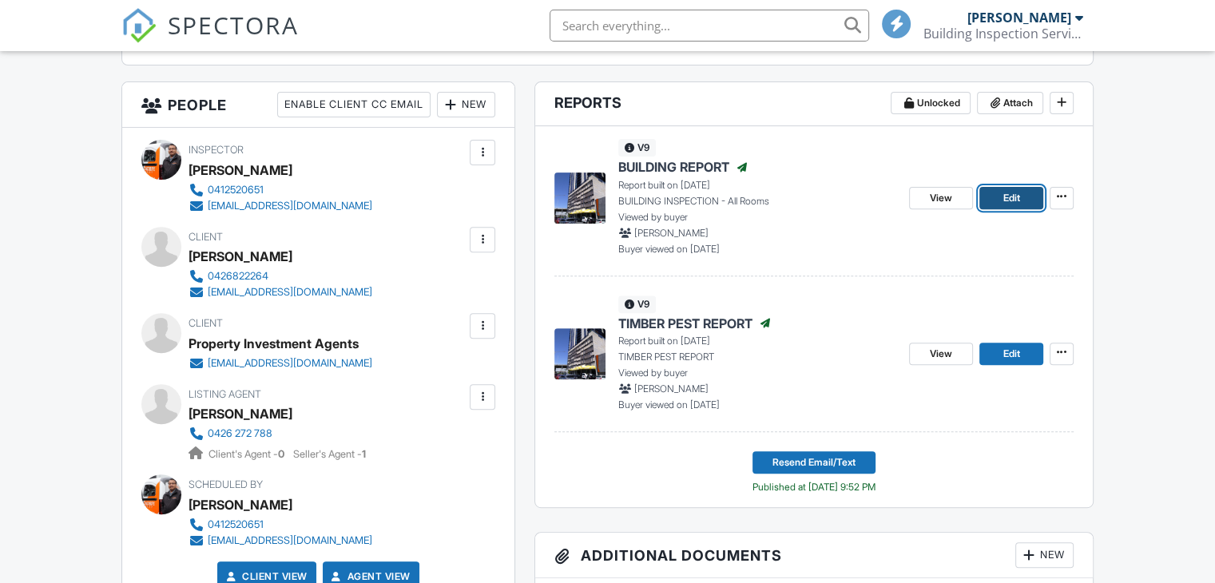
click at [1025, 202] on link "Edit" at bounding box center [1011, 198] width 64 height 22
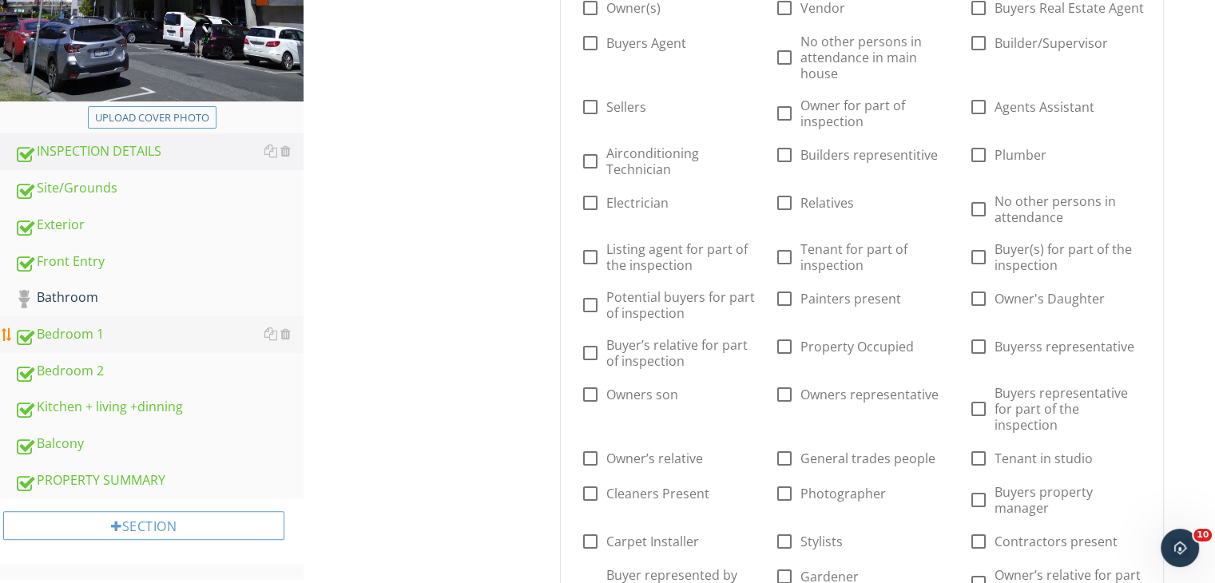
scroll to position [479, 0]
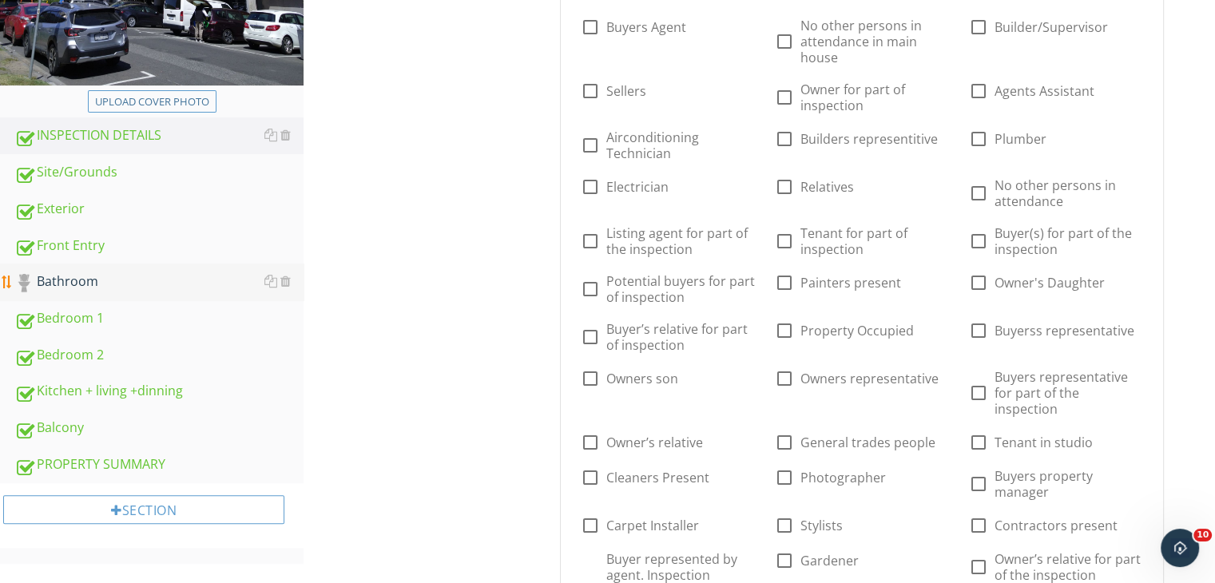
click at [61, 282] on div "Bathroom" at bounding box center [158, 282] width 289 height 21
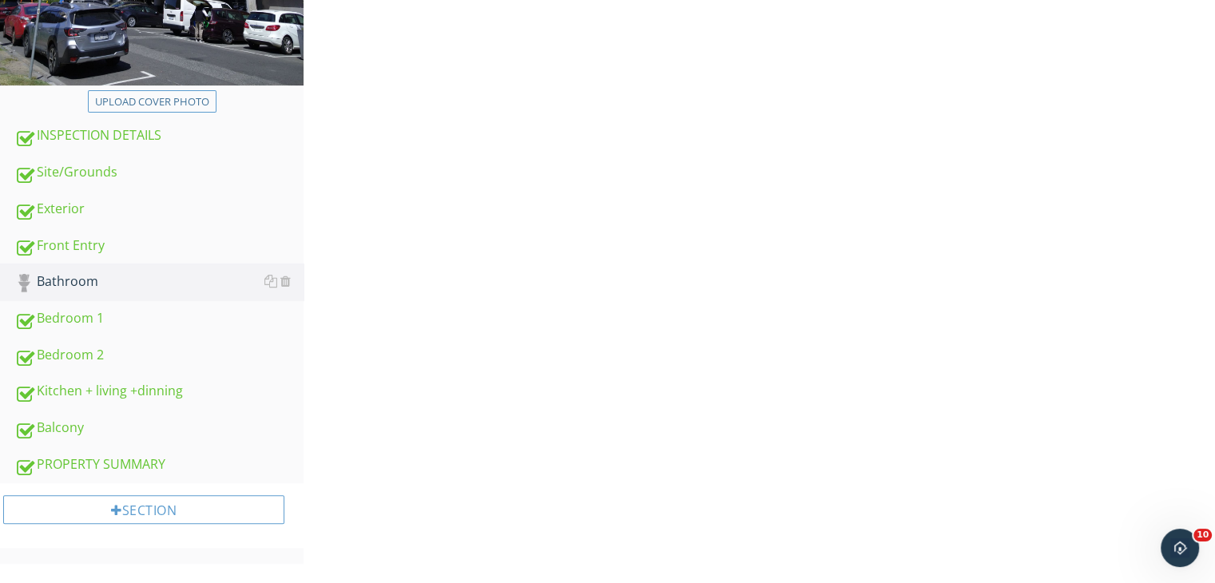
scroll to position [559, 0]
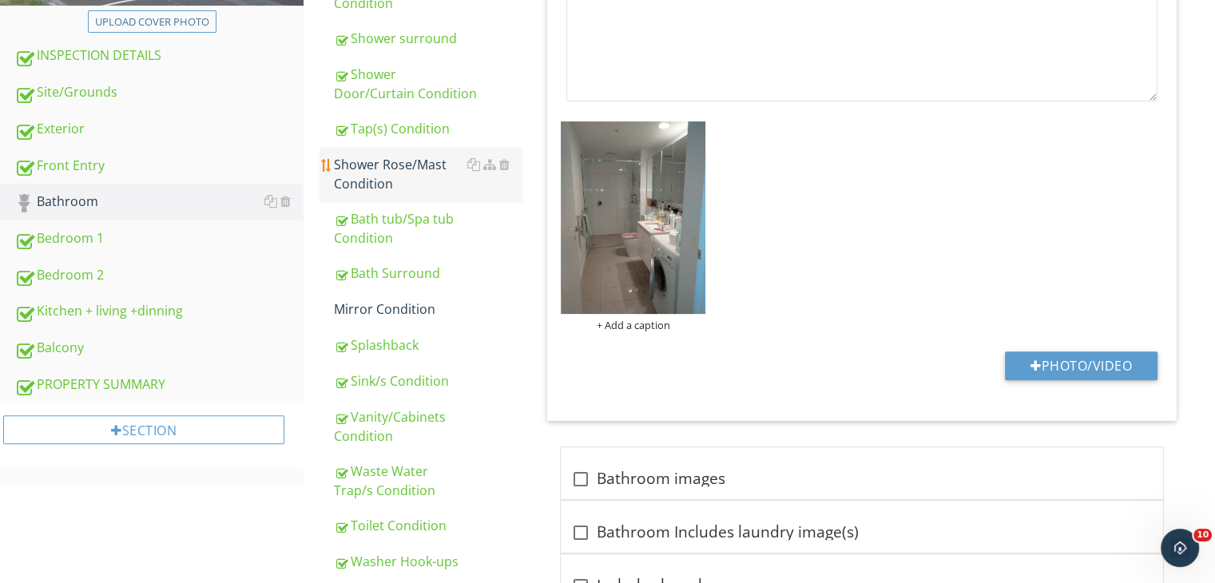
click at [439, 161] on div "Shower Rose/Mast Condition" at bounding box center [428, 174] width 188 height 38
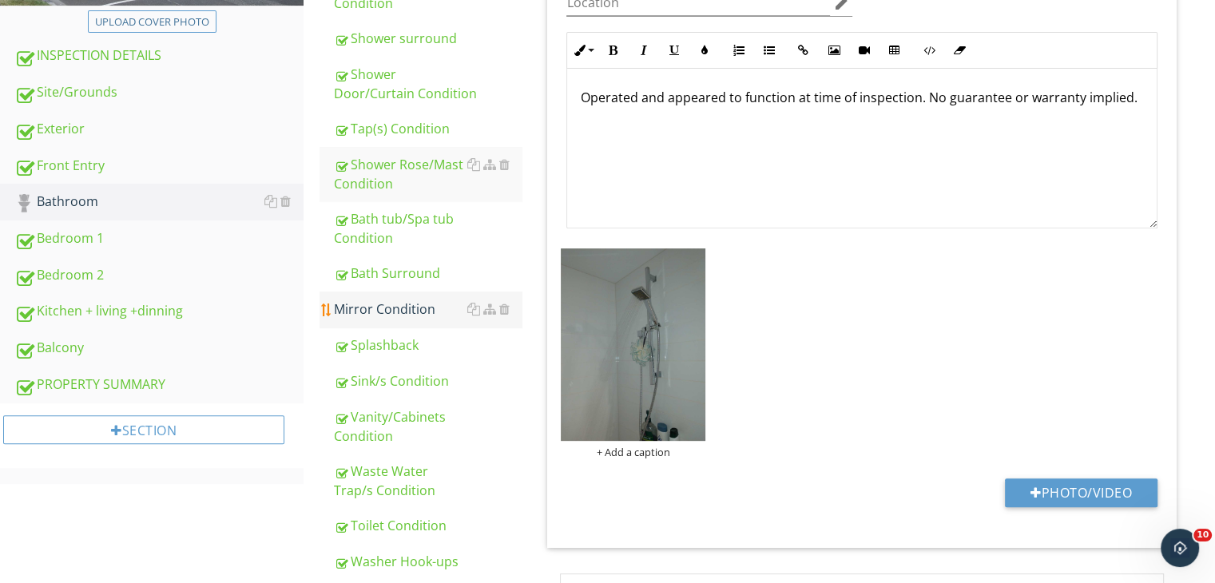
click at [441, 299] on div "Mirror Condition" at bounding box center [428, 308] width 188 height 19
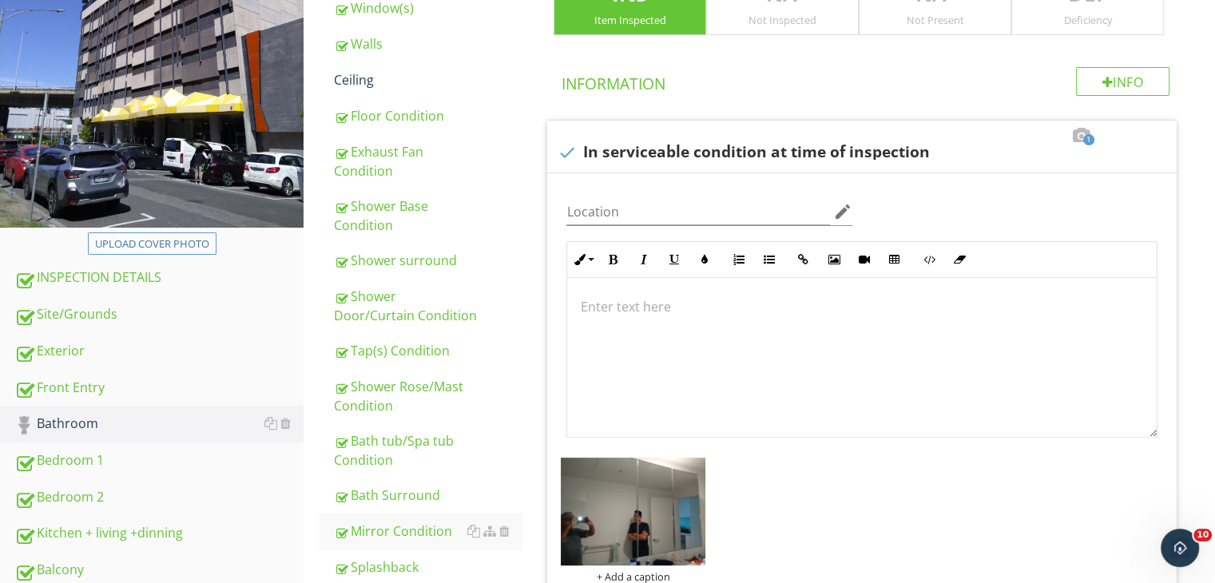
scroll to position [319, 0]
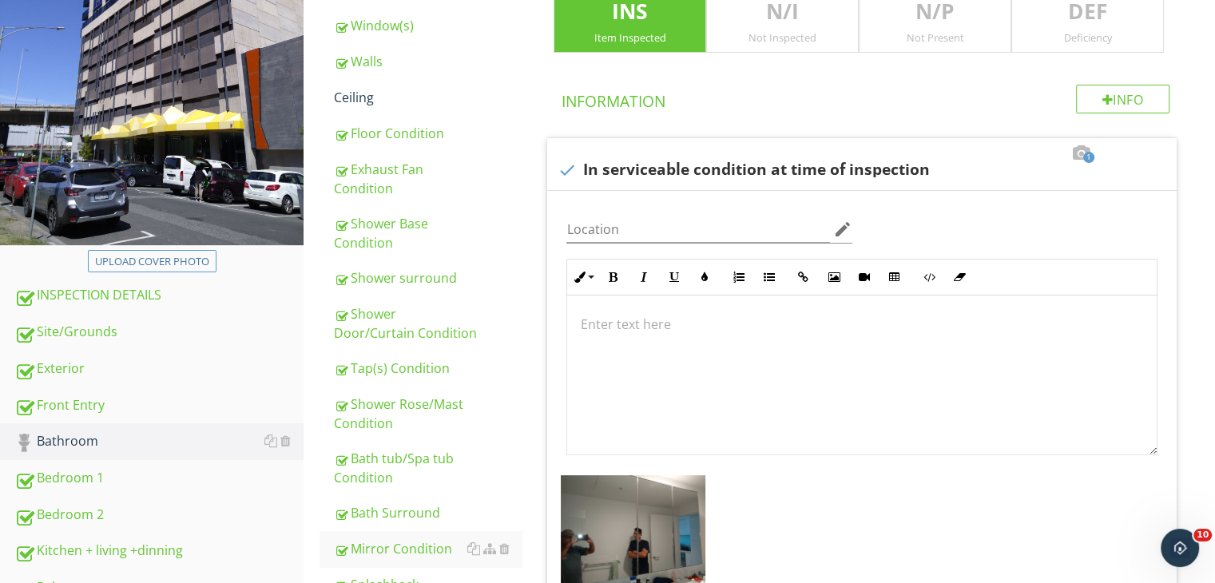
drag, startPoint x: 364, startPoint y: 84, endPoint x: 307, endPoint y: 271, distance: 195.3
click at [364, 88] on div "Ceiling" at bounding box center [428, 97] width 188 height 19
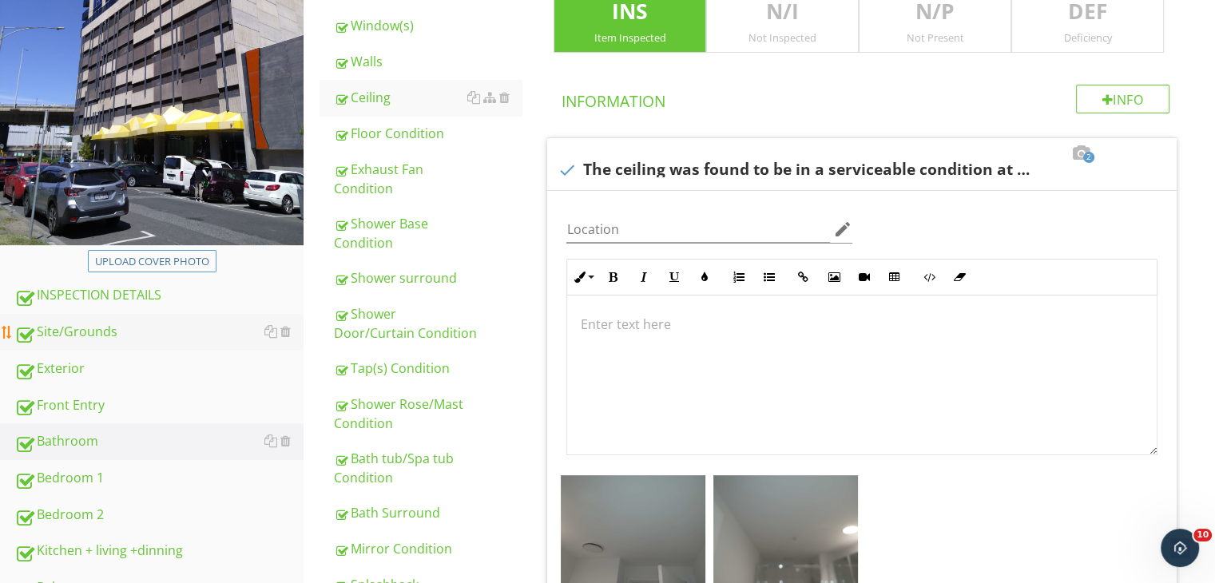
click at [125, 327] on div "Site/Grounds" at bounding box center [158, 332] width 289 height 21
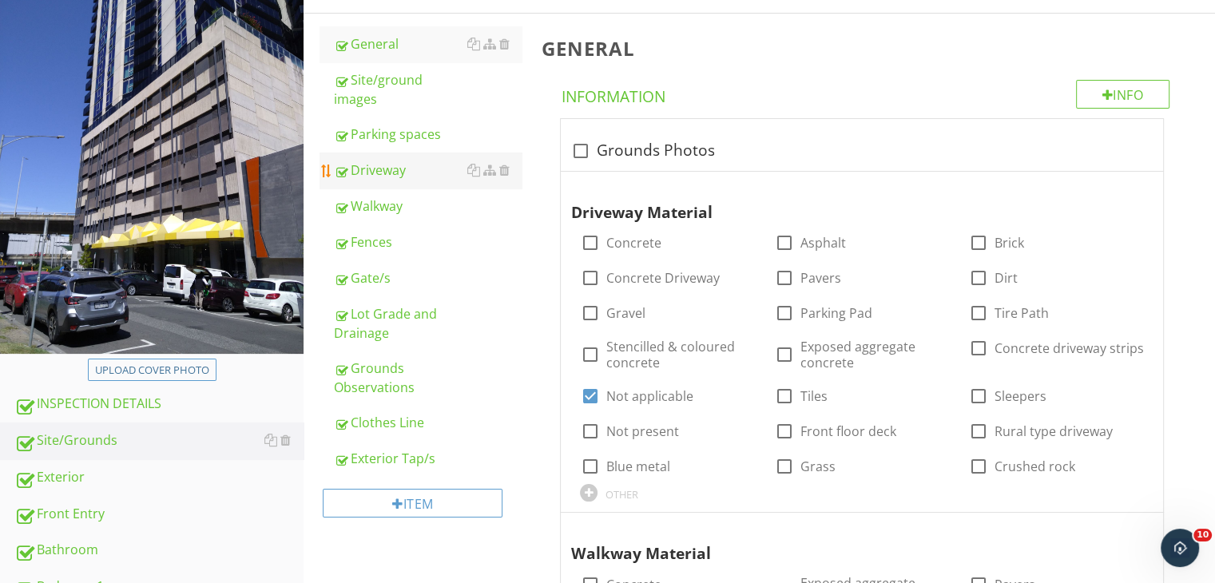
scroll to position [80, 0]
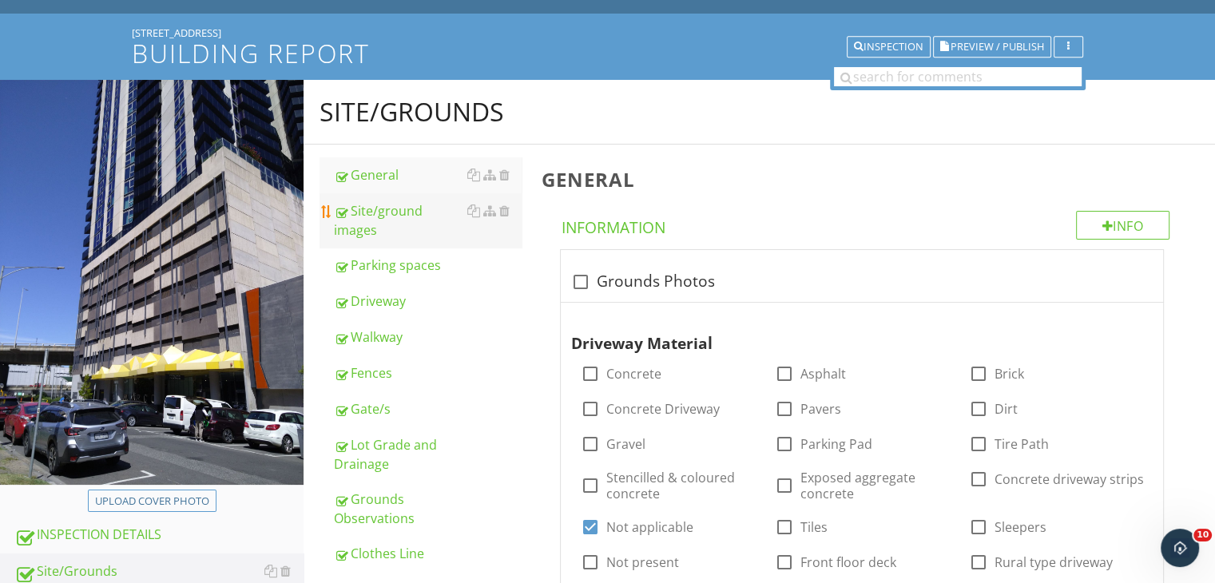
click at [450, 214] on div "Site/ground images" at bounding box center [428, 220] width 188 height 38
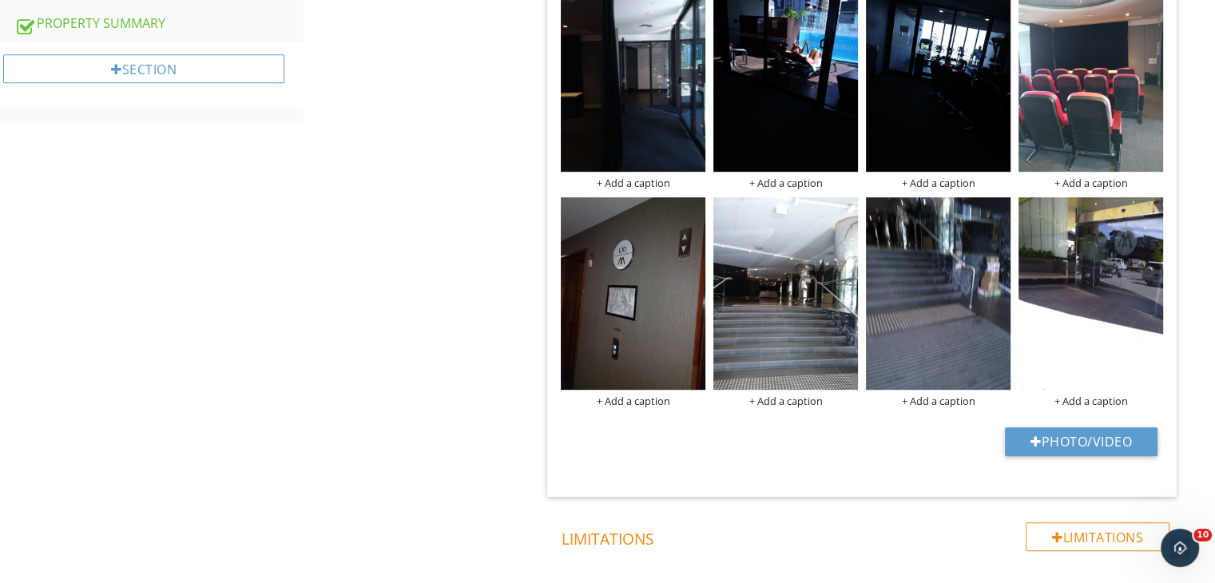
scroll to position [958, 0]
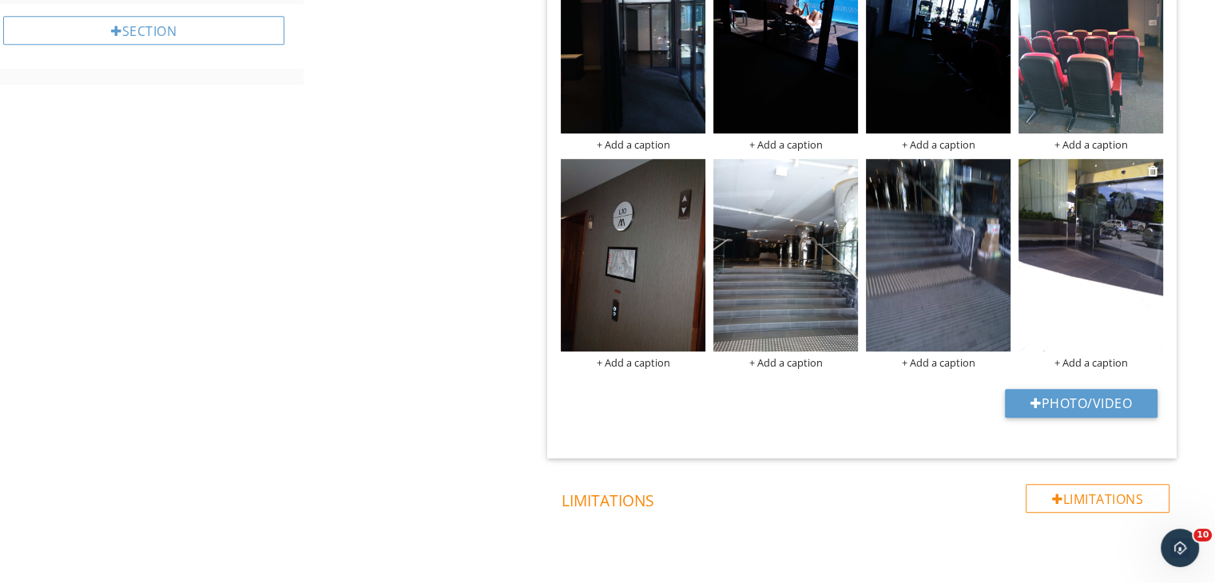
click at [1149, 192] on img at bounding box center [1090, 255] width 145 height 192
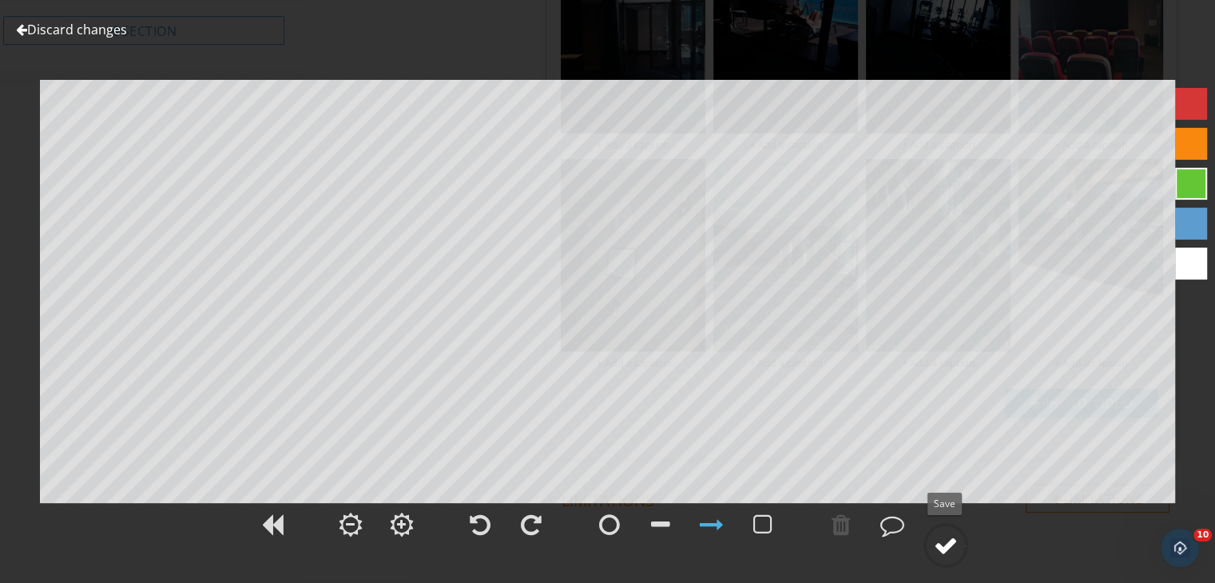
click at [951, 537] on div at bounding box center [945, 545] width 24 height 24
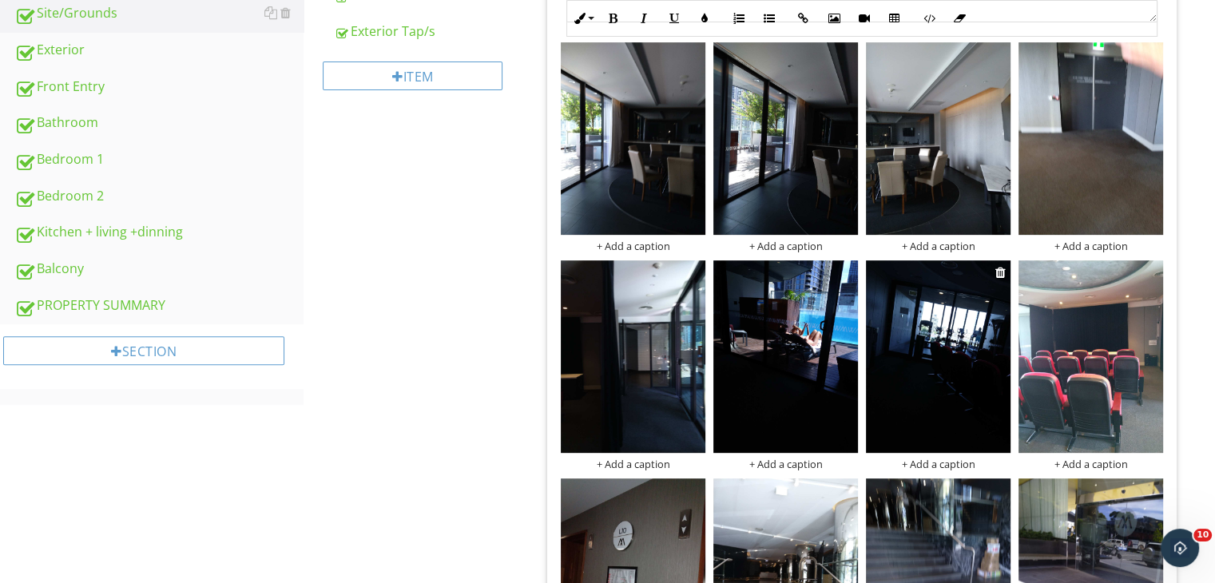
scroll to position [479, 0]
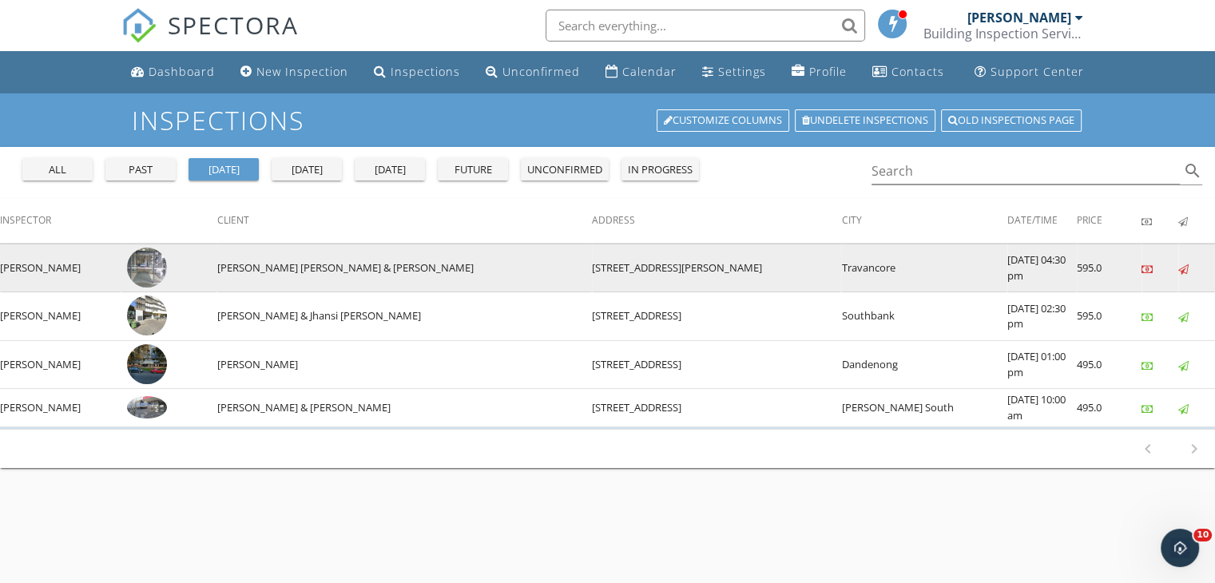
click at [167, 258] on img at bounding box center [147, 268] width 40 height 40
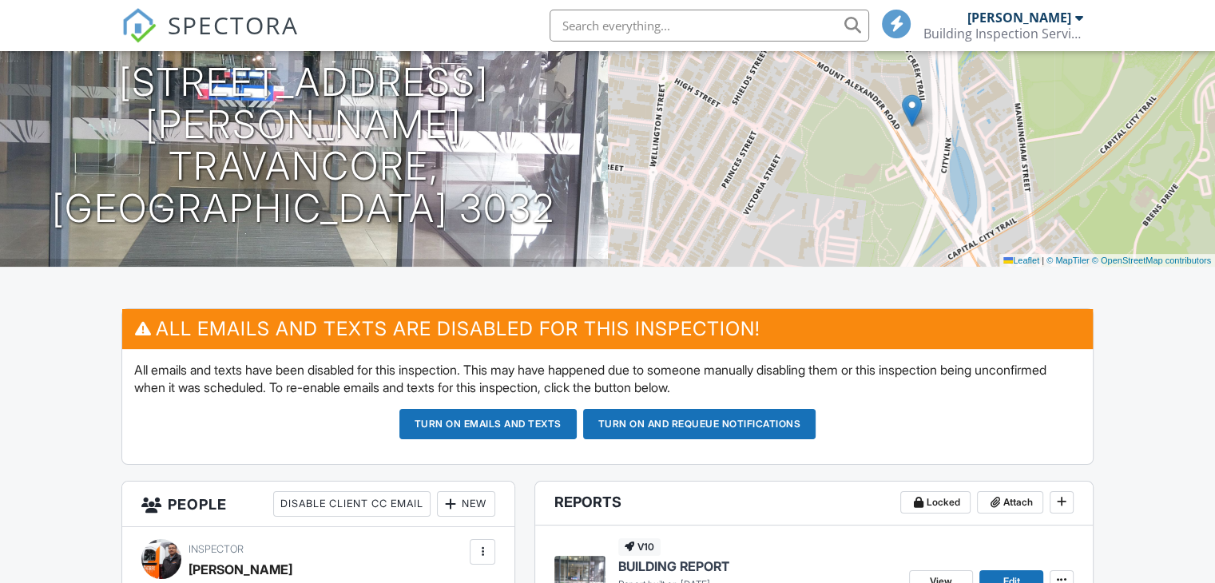
scroll to position [399, 0]
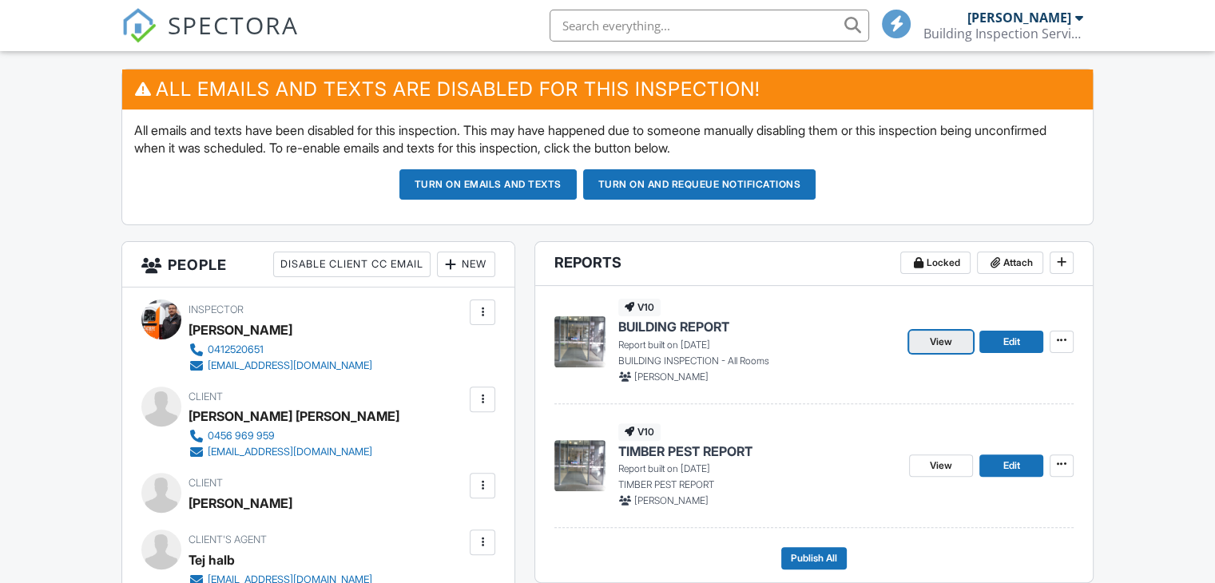
click at [922, 339] on link "View" at bounding box center [941, 342] width 64 height 22
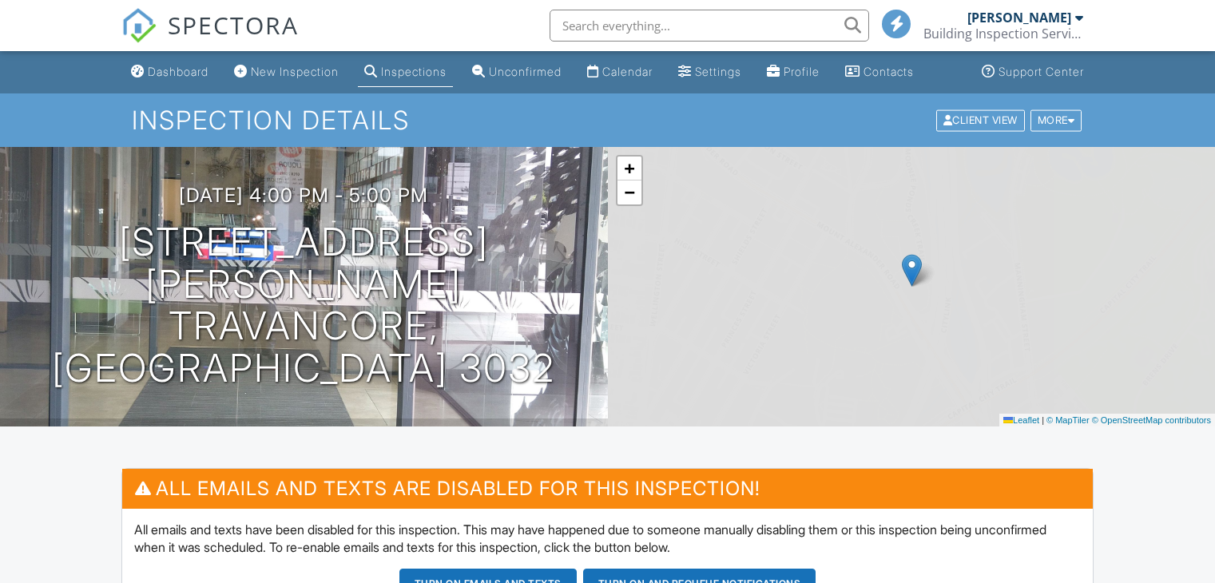
scroll to position [559, 0]
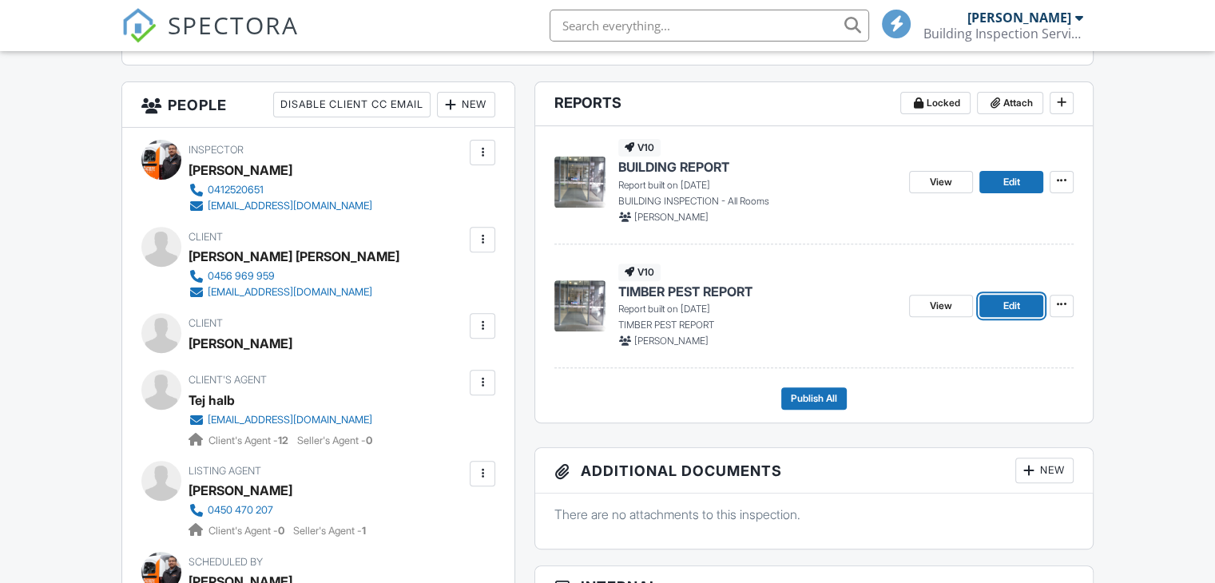
click at [1007, 305] on span "Edit" at bounding box center [1010, 306] width 17 height 16
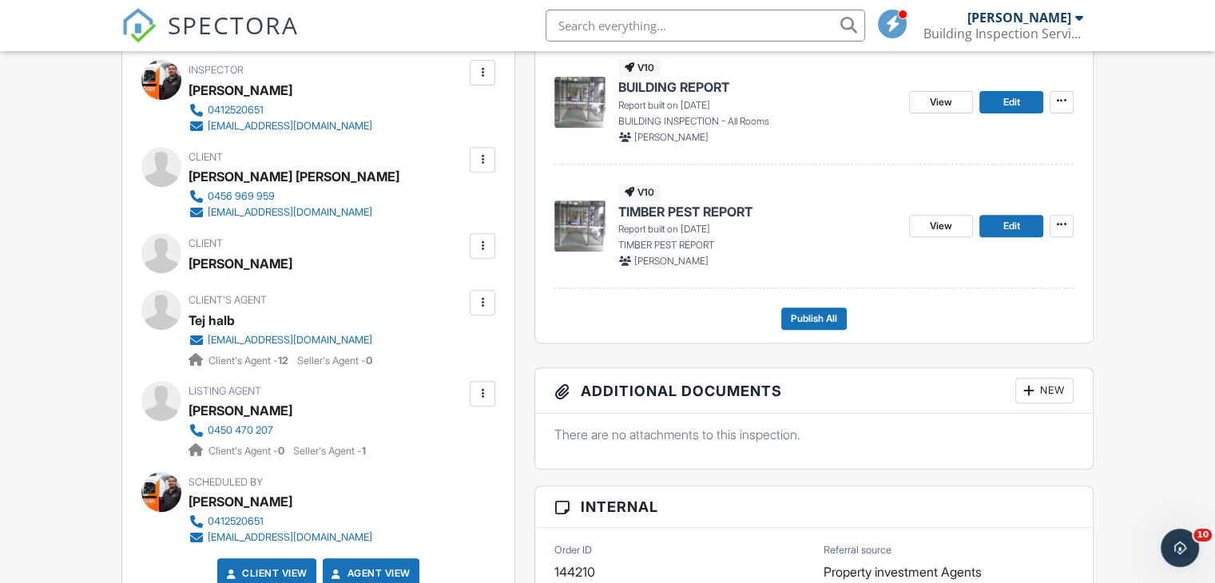
scroll to position [559, 0]
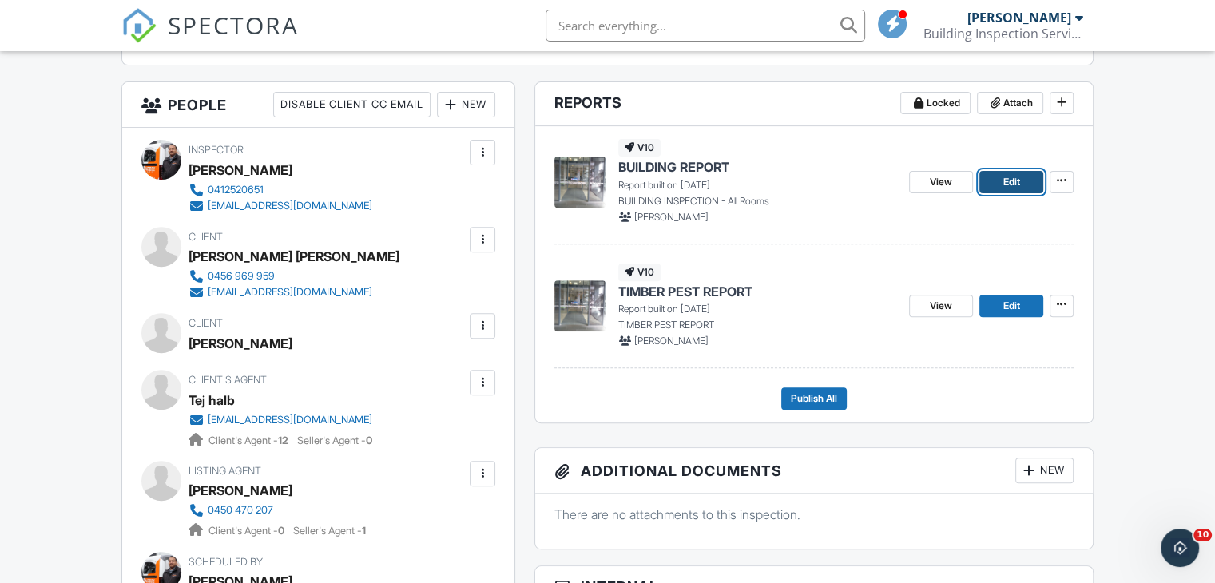
click at [1017, 183] on span "Edit" at bounding box center [1010, 182] width 17 height 16
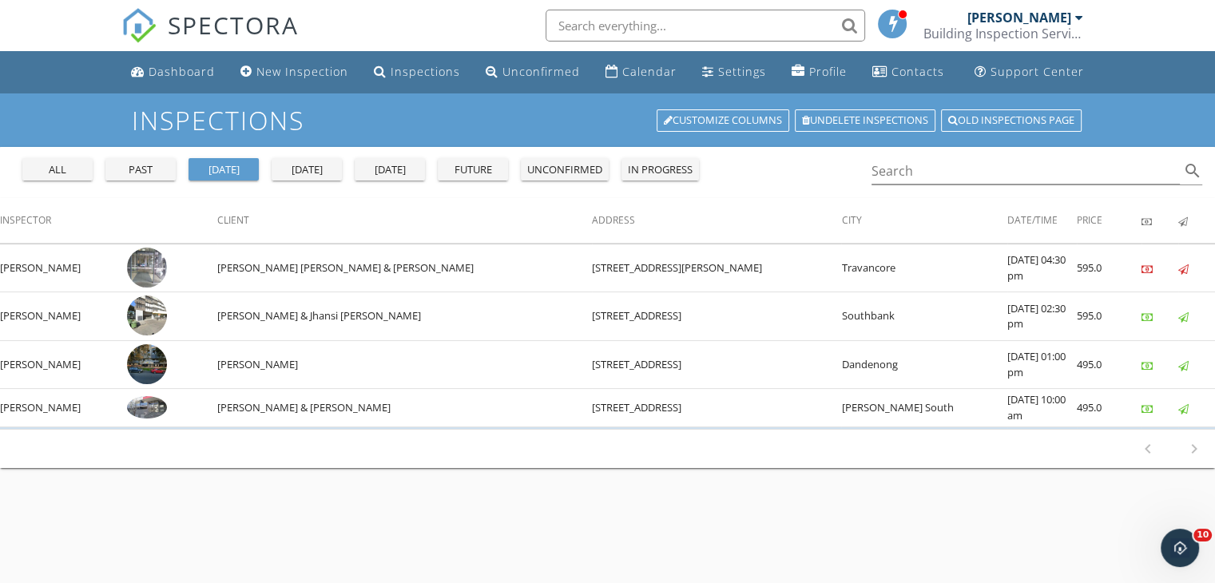
click at [299, 165] on div "[DATE]" at bounding box center [306, 170] width 57 height 16
